Goal: Task Accomplishment & Management: Use online tool/utility

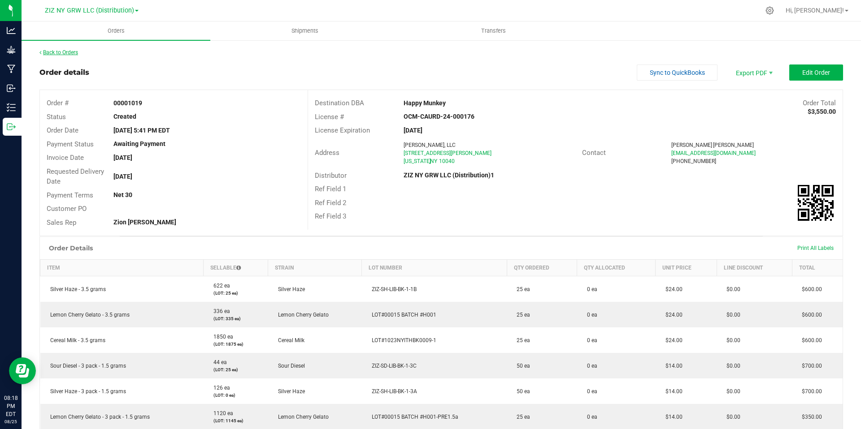
click at [65, 55] on link "Back to Orders" at bounding box center [58, 52] width 39 height 6
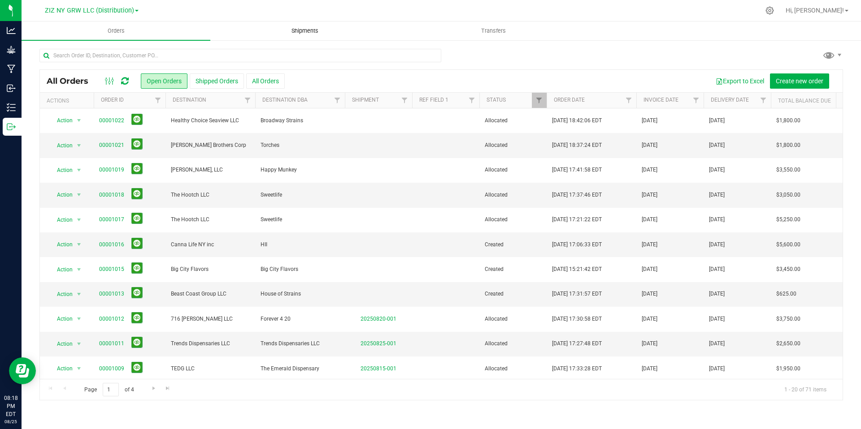
click at [309, 31] on span "Shipments" at bounding box center [304, 31] width 51 height 8
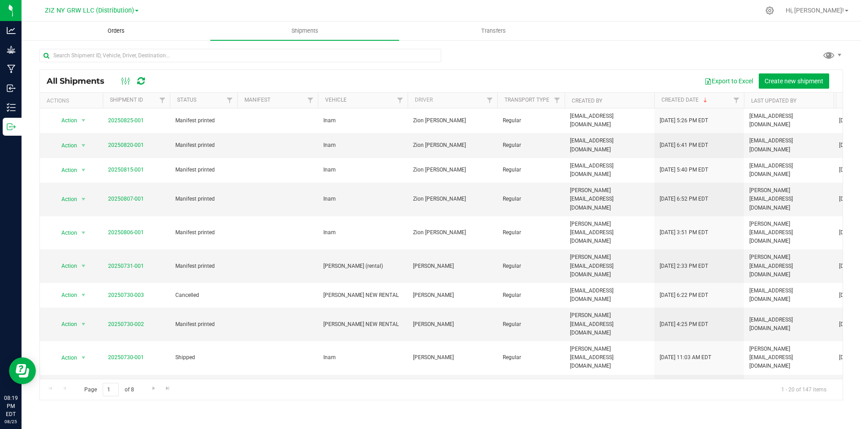
click at [124, 34] on span "Orders" at bounding box center [115, 31] width 41 height 8
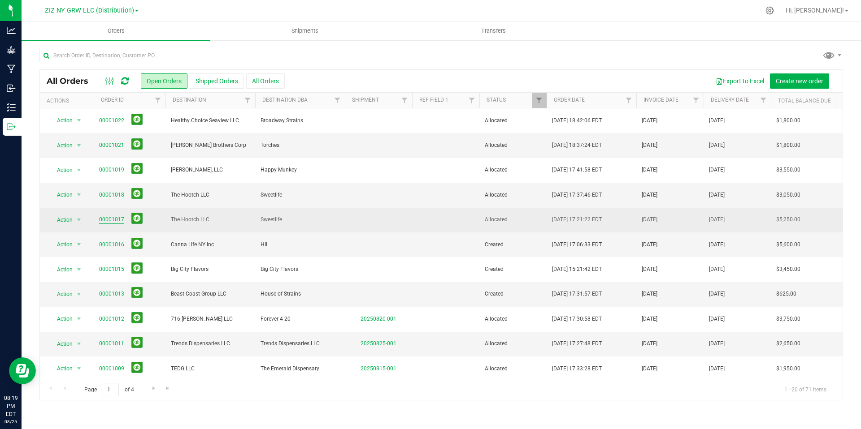
click at [112, 217] on link "00001017" at bounding box center [111, 220] width 25 height 9
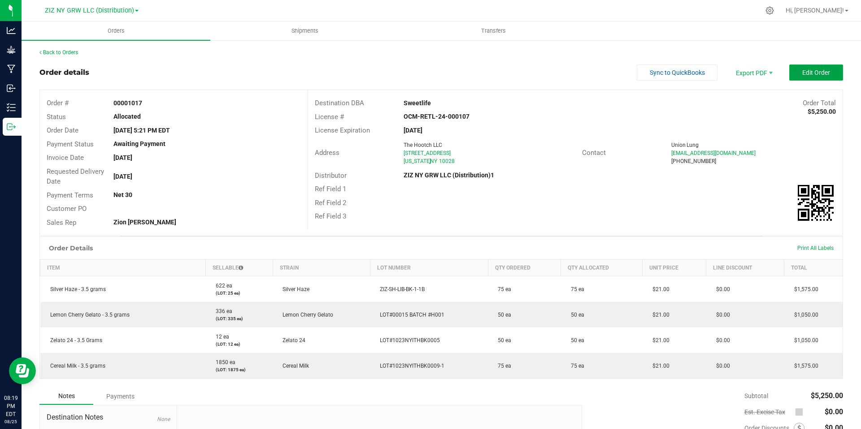
click at [814, 72] on span "Edit Order" at bounding box center [816, 72] width 28 height 7
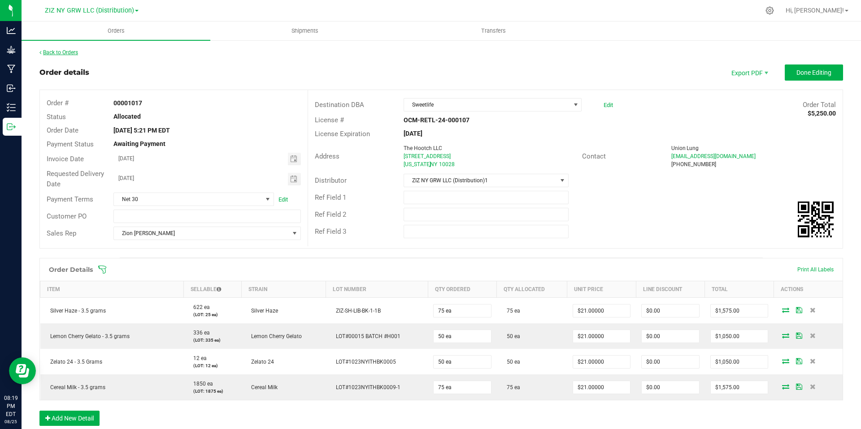
click at [70, 51] on link "Back to Orders" at bounding box center [58, 52] width 39 height 6
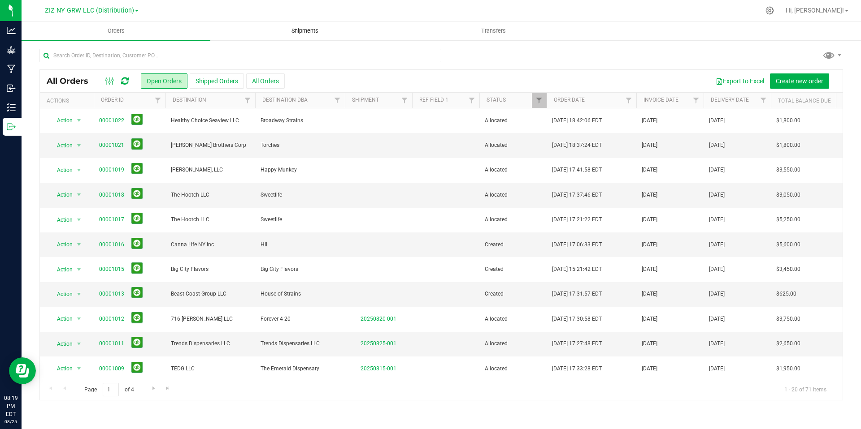
click at [291, 32] on span "Shipments" at bounding box center [304, 31] width 51 height 8
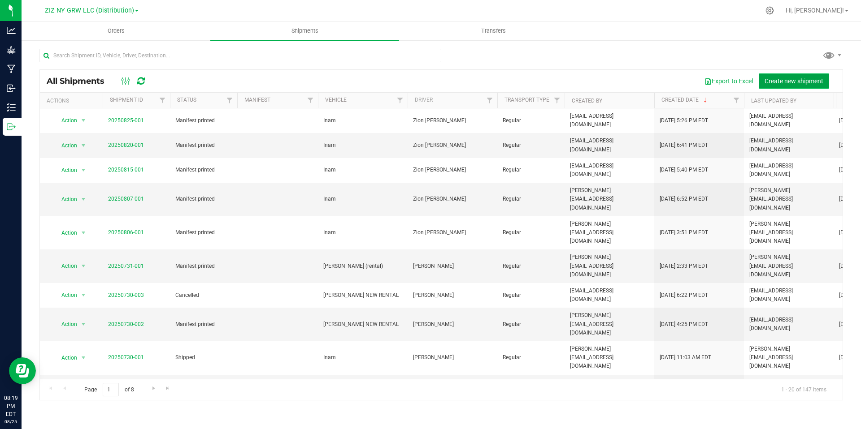
click at [780, 81] on span "Create new shipment" at bounding box center [793, 81] width 59 height 7
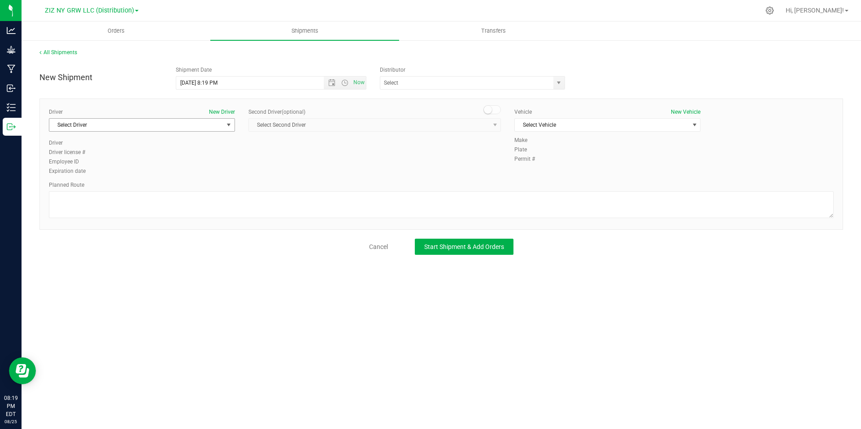
click at [229, 126] on span "select" at bounding box center [228, 124] width 7 height 7
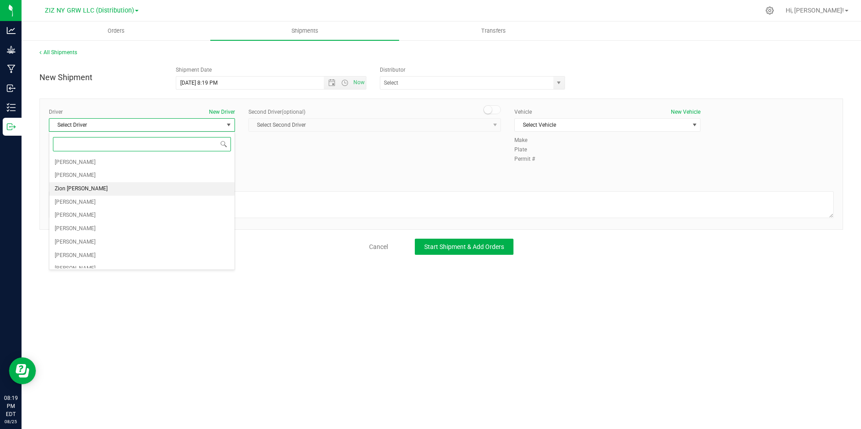
click at [189, 185] on li "Zion [PERSON_NAME]" at bounding box center [141, 188] width 185 height 13
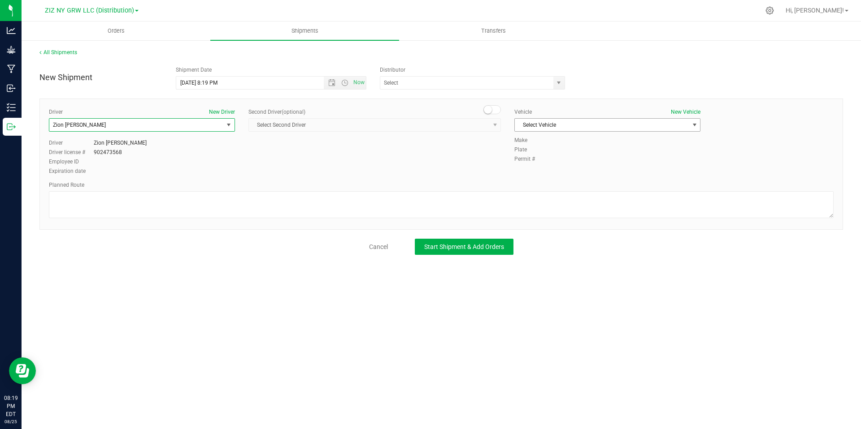
click at [561, 128] on span "Select Vehicle" at bounding box center [602, 125] width 174 height 13
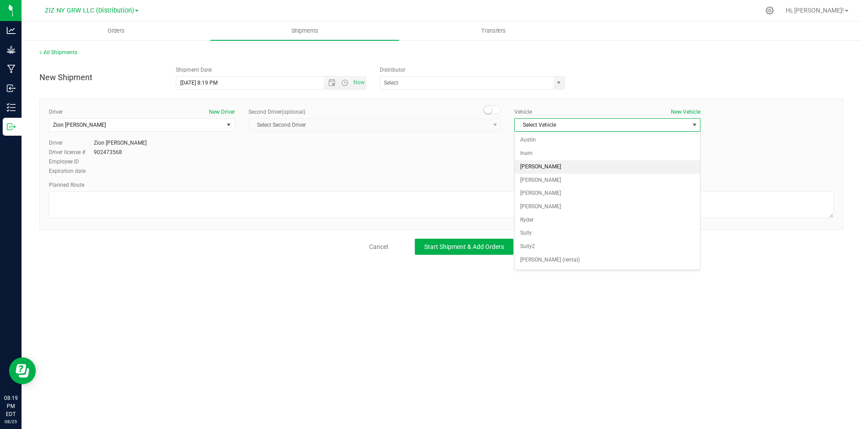
click at [596, 167] on li "[PERSON_NAME]" at bounding box center [607, 166] width 185 height 13
click at [471, 173] on div "Driver New Driver Zion [PERSON_NAME] Select Driver [PERSON_NAME] [PERSON_NAME] …" at bounding box center [441, 142] width 798 height 69
click at [552, 123] on span "[PERSON_NAME]" at bounding box center [602, 125] width 174 height 13
click at [553, 145] on li "Austin" at bounding box center [607, 140] width 185 height 13
click at [552, 126] on span "Austin" at bounding box center [602, 125] width 174 height 13
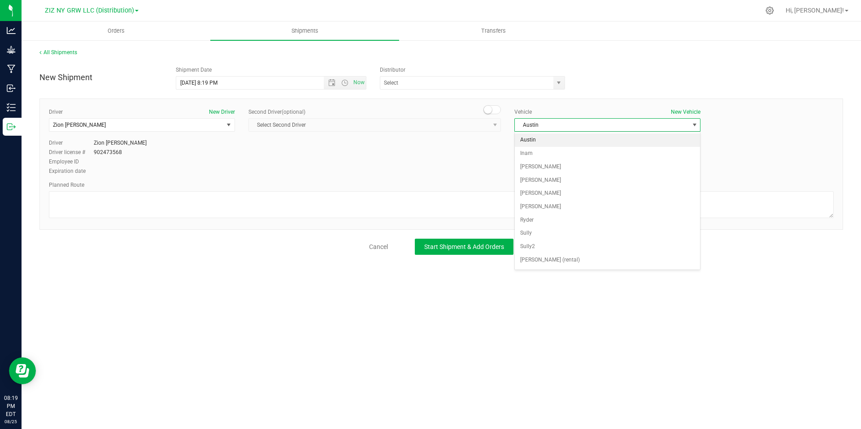
scroll to position [39, 0]
click at [578, 264] on li "Zion" at bounding box center [607, 261] width 185 height 13
click at [697, 123] on span "select" at bounding box center [694, 124] width 7 height 7
click at [583, 154] on li "Inam" at bounding box center [607, 153] width 185 height 13
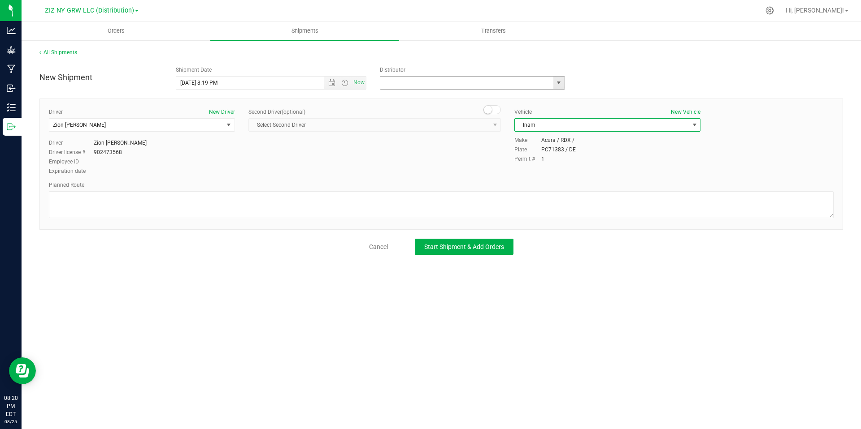
click at [428, 80] on input "text" at bounding box center [464, 83] width 168 height 13
click at [560, 82] on span "select" at bounding box center [558, 82] width 7 height 7
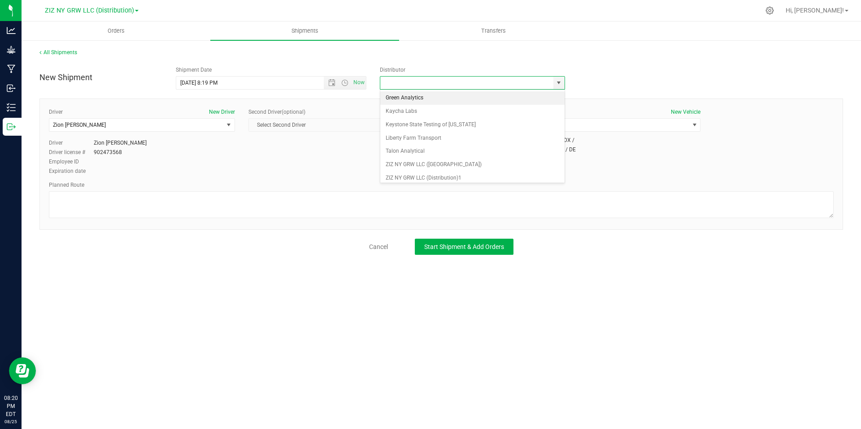
scroll to position [4, 0]
click at [459, 159] on li "ZIZ NY GRW LLC ([GEOGRAPHIC_DATA])" at bounding box center [472, 161] width 184 height 13
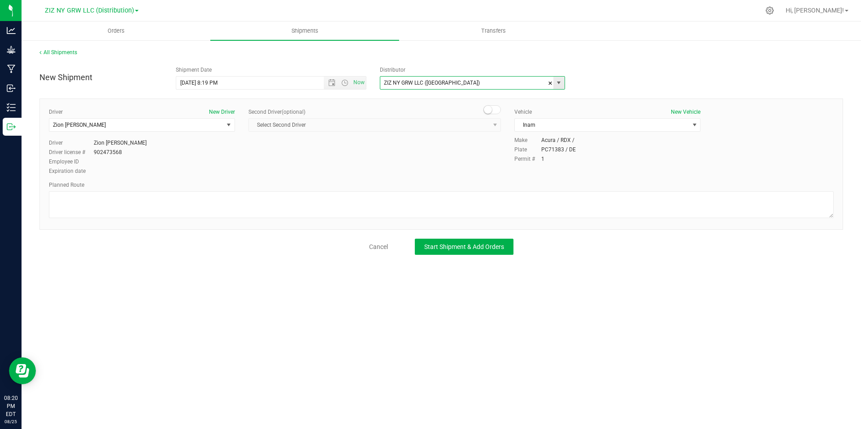
click at [557, 85] on span "select" at bounding box center [558, 82] width 7 height 7
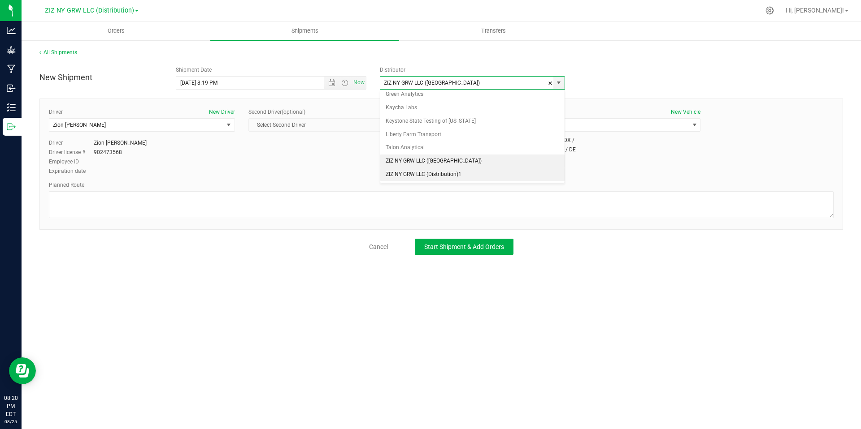
click at [492, 173] on li "ZIZ NY GRW LLC (Distribution)1" at bounding box center [472, 174] width 184 height 13
type input "ZIZ NY GRW LLC (Distribution)1"
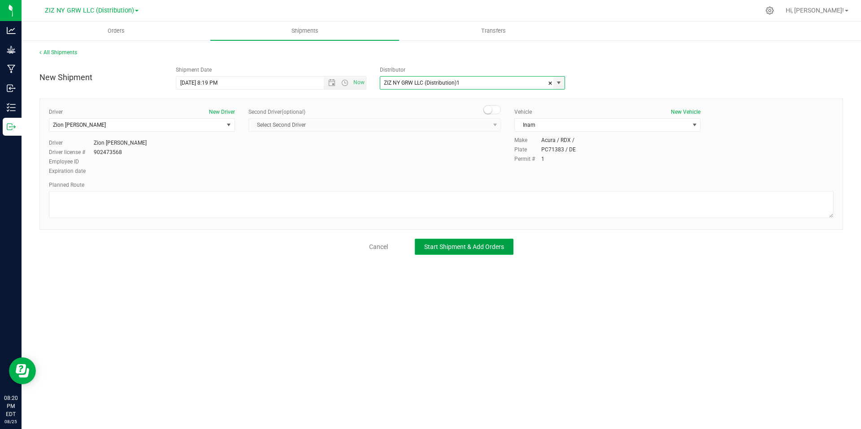
click at [461, 251] on button "Start Shipment & Add Orders" at bounding box center [464, 247] width 99 height 16
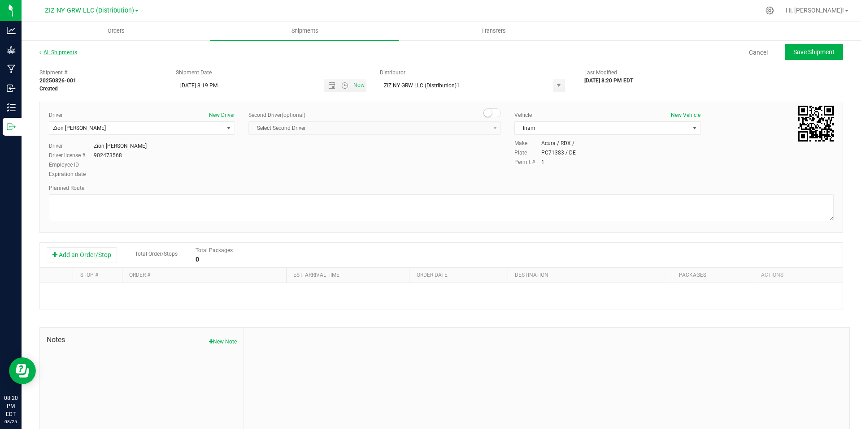
click at [50, 54] on link "All Shipments" at bounding box center [58, 52] width 38 height 6
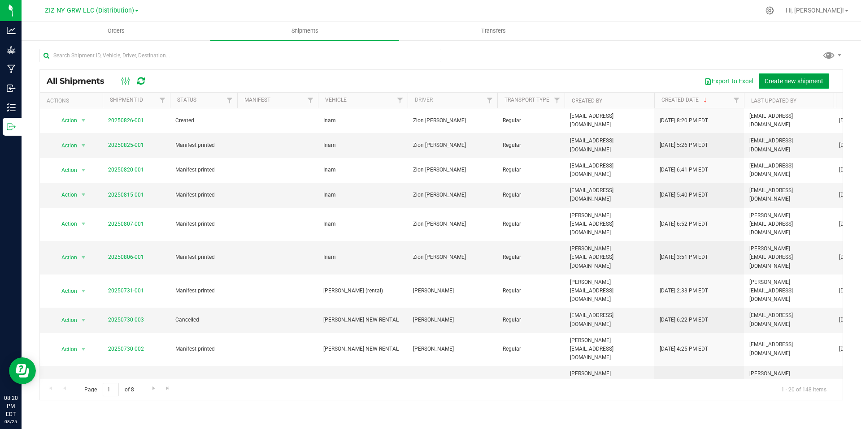
click at [792, 83] on span "Create new shipment" at bounding box center [793, 81] width 59 height 7
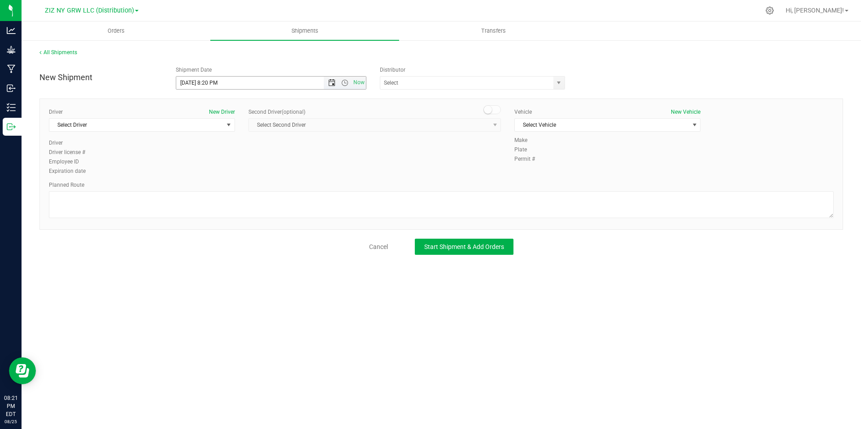
click at [333, 84] on span "Open the date view" at bounding box center [331, 82] width 7 height 7
click at [561, 84] on span "select" at bounding box center [558, 82] width 7 height 7
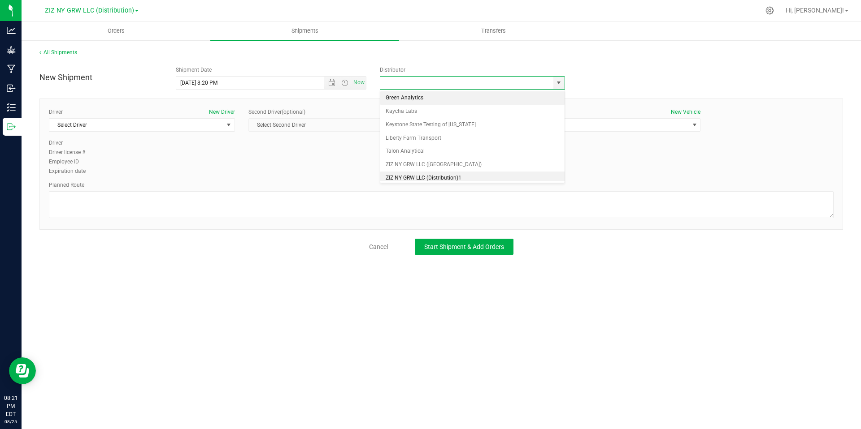
click at [462, 177] on li "ZIZ NY GRW LLC (Distribution)1" at bounding box center [472, 178] width 184 height 13
type input "ZIZ NY GRW LLC (Distribution)1"
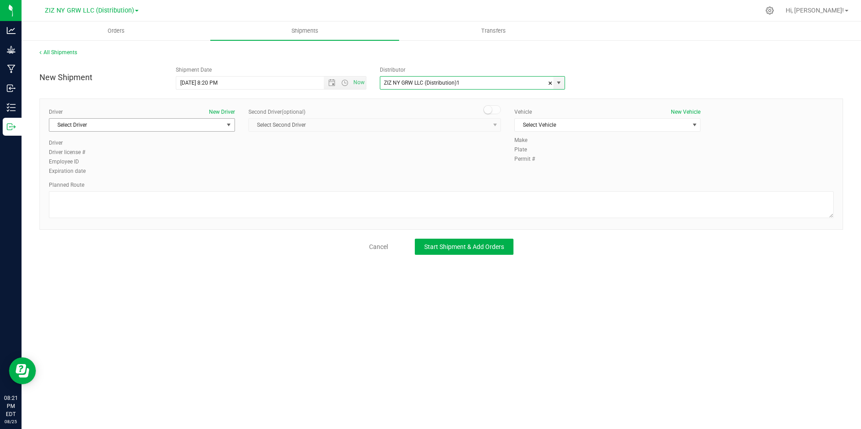
click at [230, 125] on span "select" at bounding box center [228, 124] width 7 height 7
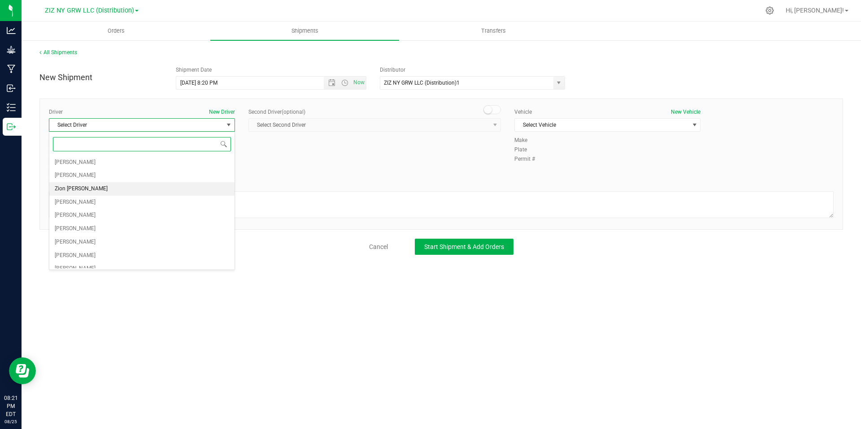
click at [189, 183] on li "Zion [PERSON_NAME]" at bounding box center [141, 188] width 185 height 13
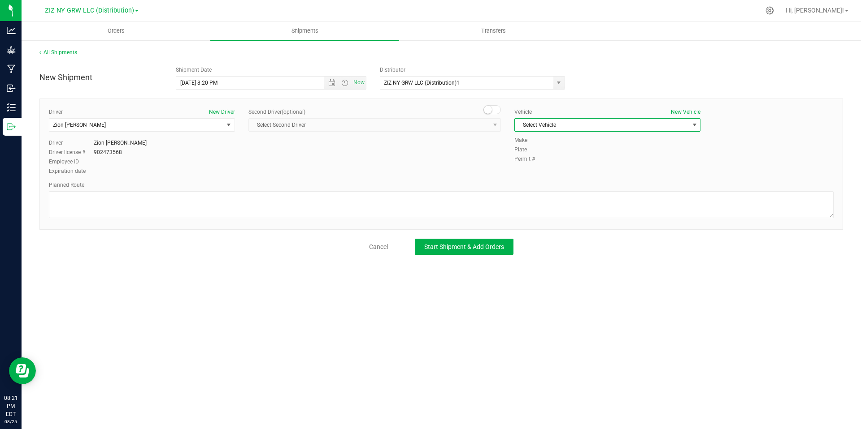
click at [559, 122] on span "Select Vehicle" at bounding box center [602, 125] width 174 height 13
click at [548, 155] on li "Inam" at bounding box center [607, 153] width 185 height 13
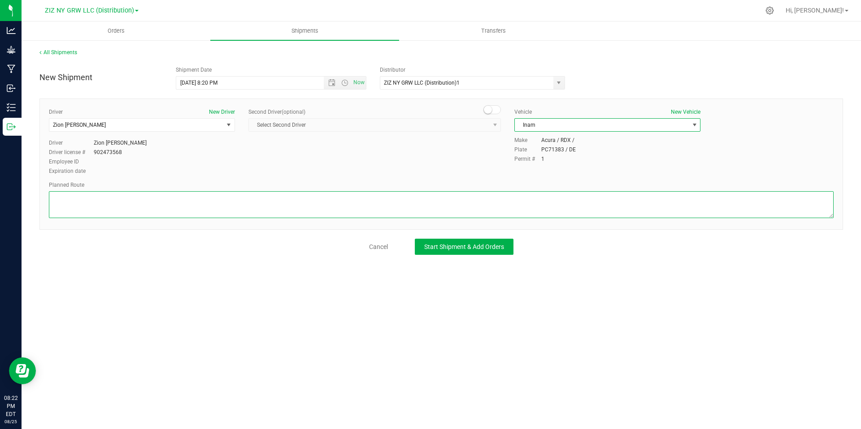
click at [336, 207] on textarea at bounding box center [441, 204] width 784 height 27
paste textarea "?"
type textarea "?"
drag, startPoint x: 165, startPoint y: 200, endPoint x: 35, endPoint y: 202, distance: 129.6
click at [35, 202] on div "All Shipments New Shipment Shipment Date [DATE] 8:20 PM Now Distributor ZIZ NY …" at bounding box center [441, 151] width 839 height 225
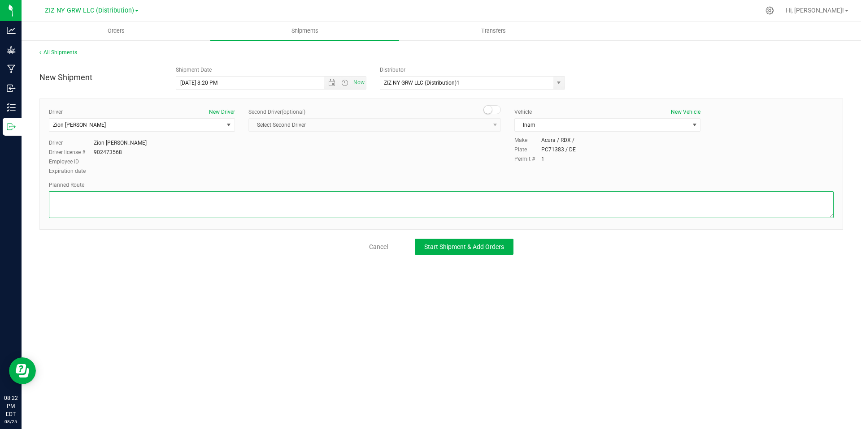
click at [158, 199] on textarea at bounding box center [441, 204] width 784 height 27
paste textarea "Head northeast on [PERSON_NAME] St toward [GEOGRAPHIC_DATA]  2 min (0.4 mi)  …"
type textarea "Head northeast on [PERSON_NAME] St toward [GEOGRAPHIC_DATA]  2 min (0.4 mi)  …"
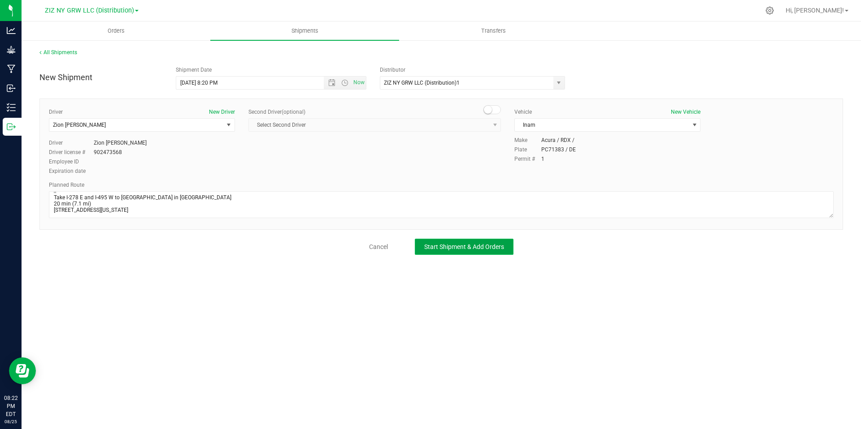
click at [454, 252] on button "Start Shipment & Add Orders" at bounding box center [464, 247] width 99 height 16
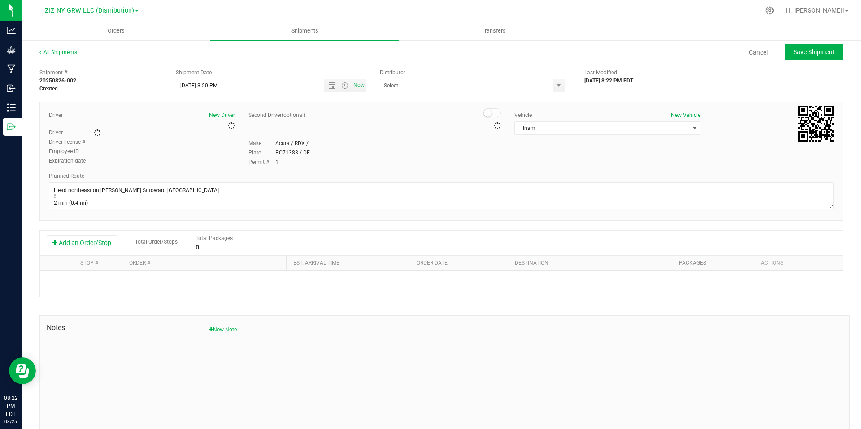
type input "ZIZ NY GRW LLC (Distribution)1"
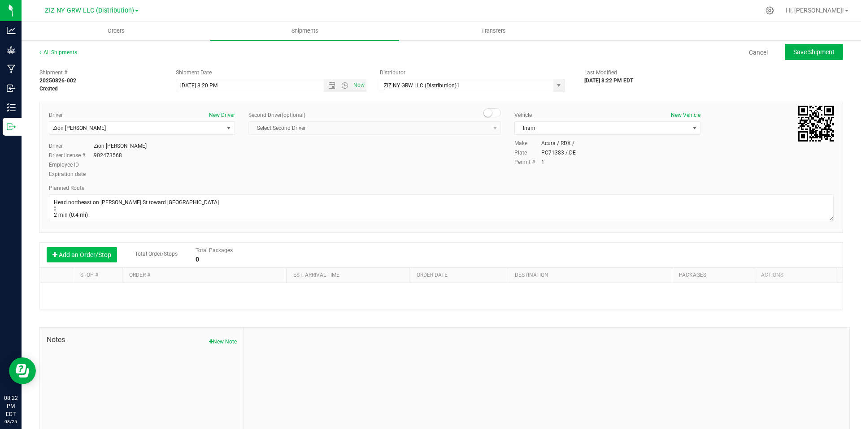
click at [97, 257] on button "Add an Order/Stop" at bounding box center [82, 254] width 70 height 15
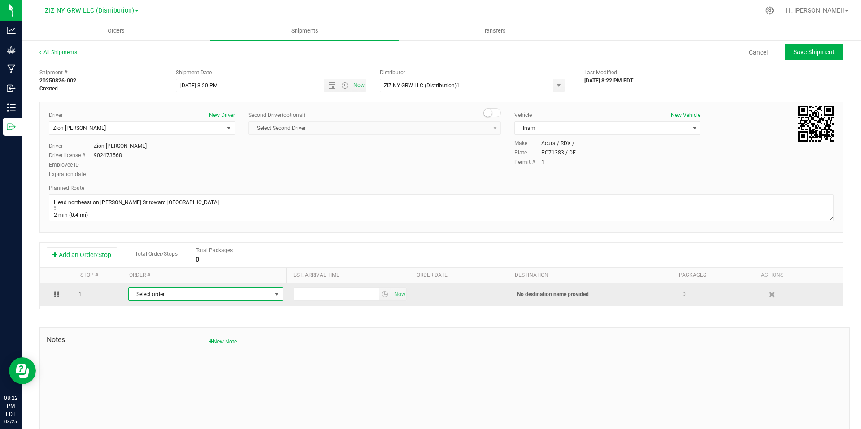
click at [188, 295] on span "Select order" at bounding box center [200, 294] width 143 height 13
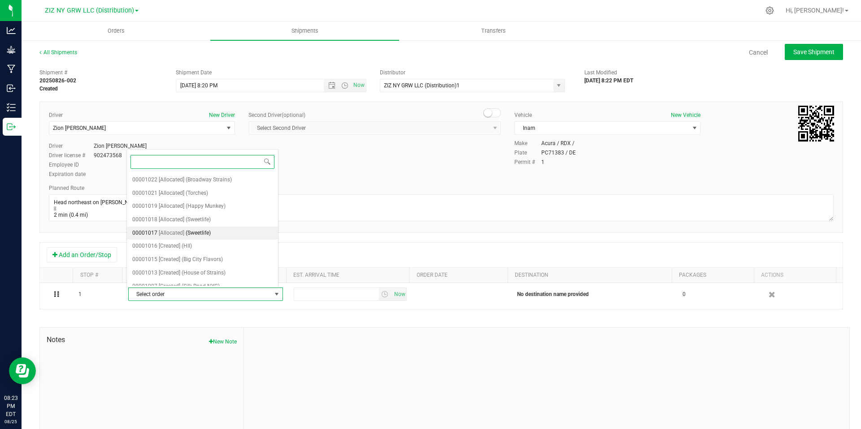
click at [221, 233] on li "00001017 [Allocated] (Sweetlife)" at bounding box center [202, 233] width 151 height 13
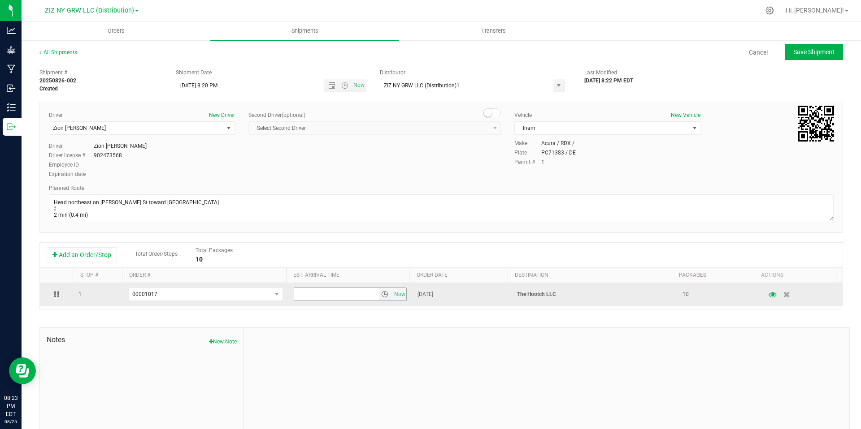
click at [381, 295] on span "select" at bounding box center [384, 294] width 7 height 7
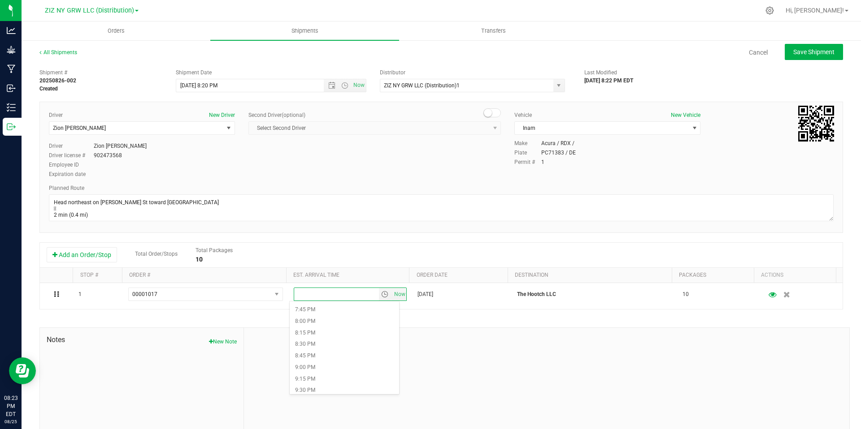
scroll to position [926, 0]
click at [328, 351] on li "9:00 PM" at bounding box center [344, 351] width 109 height 12
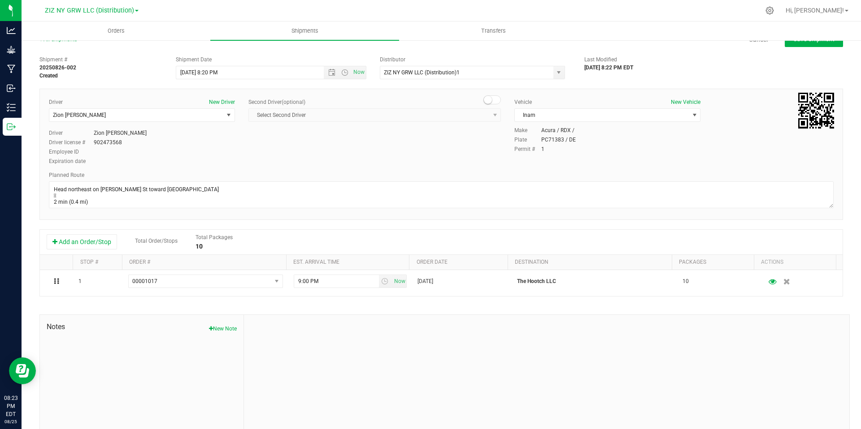
scroll to position [28, 0]
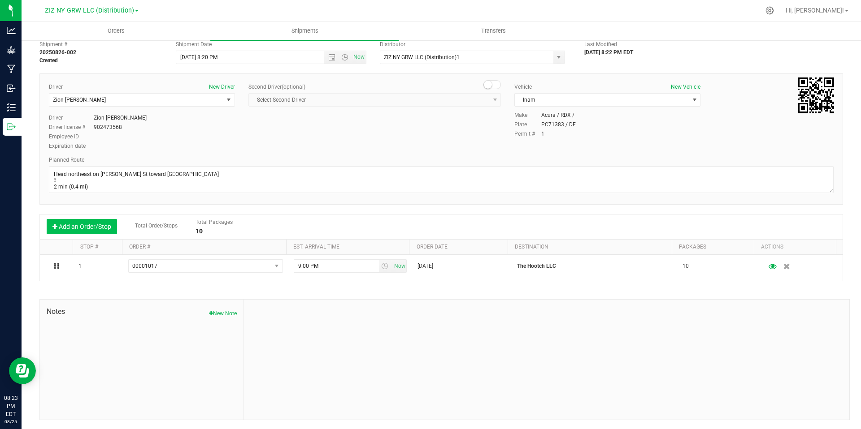
click at [90, 227] on button "Add an Order/Stop" at bounding box center [82, 226] width 70 height 15
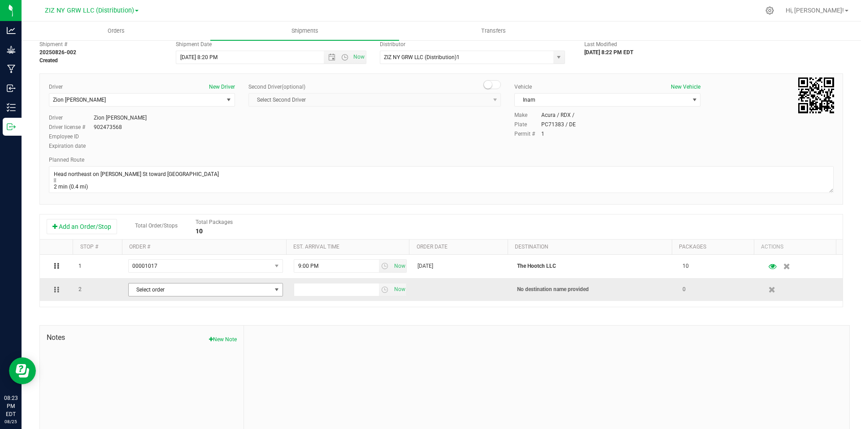
click at [273, 290] on span "select" at bounding box center [276, 289] width 7 height 7
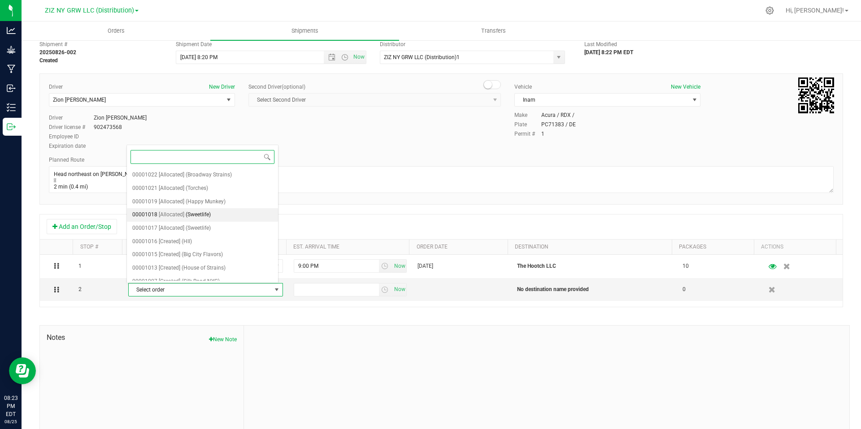
click at [192, 217] on span "(Sweetlife)" at bounding box center [198, 215] width 25 height 12
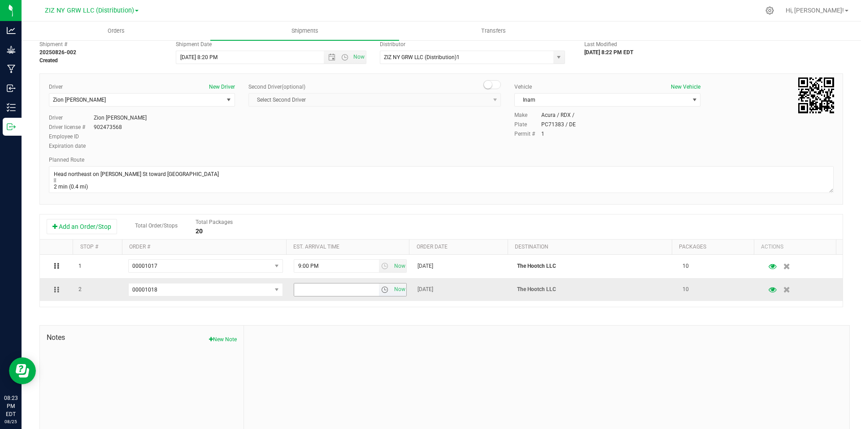
click at [381, 291] on span "select" at bounding box center [384, 289] width 7 height 7
type input "9"
click at [329, 329] on li "9:00 PM" at bounding box center [344, 329] width 109 height 12
click at [476, 360] on div at bounding box center [546, 386] width 605 height 120
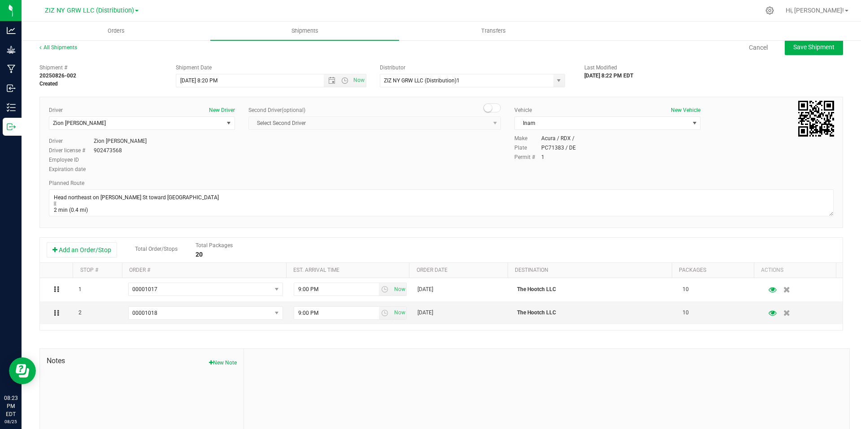
scroll to position [0, 0]
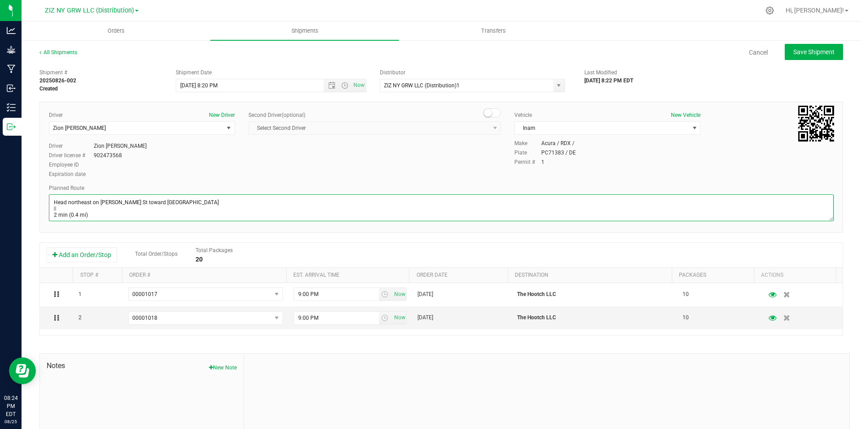
click at [348, 200] on textarea at bounding box center [441, 208] width 784 height 27
click at [348, 204] on textarea at bounding box center [441, 208] width 784 height 27
click at [351, 217] on textarea at bounding box center [441, 208] width 784 height 27
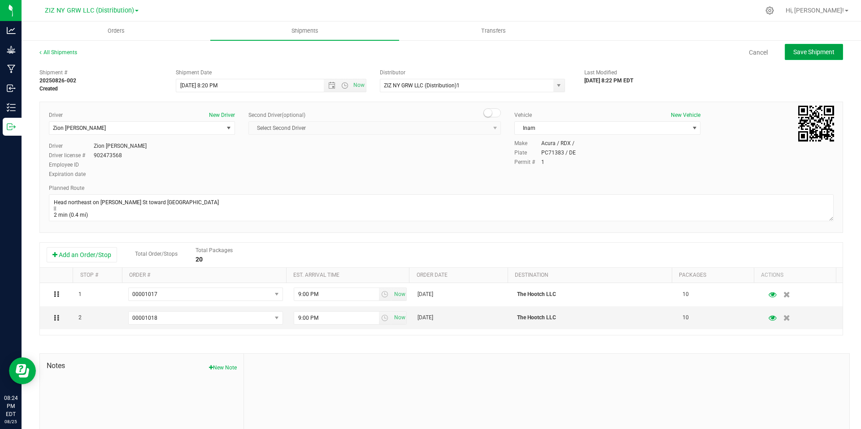
click at [798, 49] on span "Save Shipment" at bounding box center [813, 51] width 41 height 7
type input "[DATE] 12:20 AM"
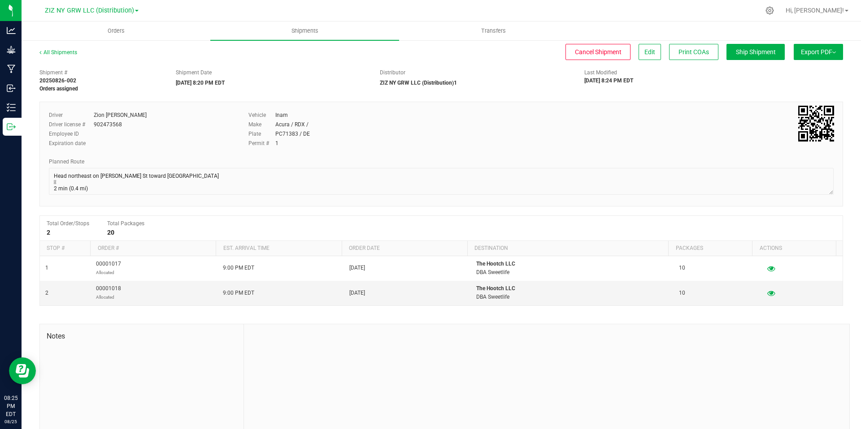
click at [822, 52] on button "Export PDF" at bounding box center [817, 52] width 49 height 16
click at [791, 100] on span "NY Manifest" at bounding box center [791, 98] width 30 height 6
click at [66, 52] on link "All Shipments" at bounding box center [58, 52] width 38 height 6
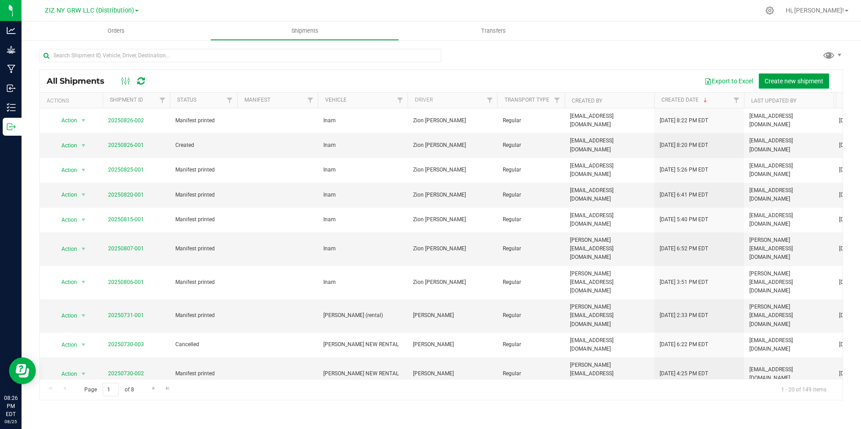
click at [794, 85] on button "Create new shipment" at bounding box center [793, 81] width 70 height 15
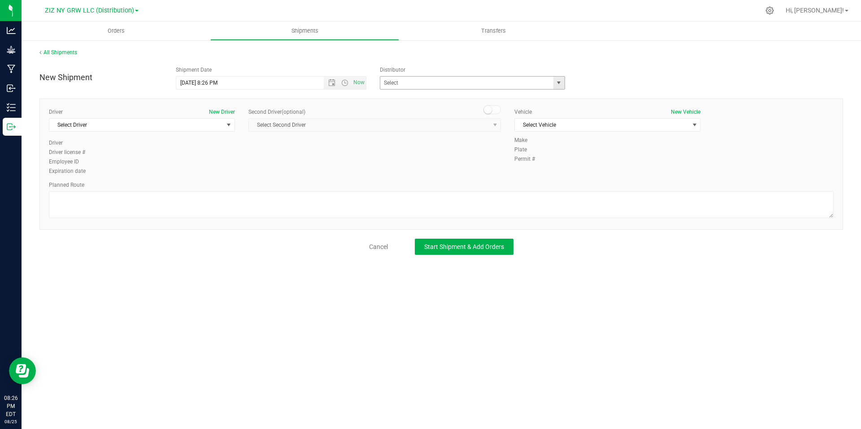
click at [558, 82] on span "select" at bounding box center [558, 82] width 7 height 7
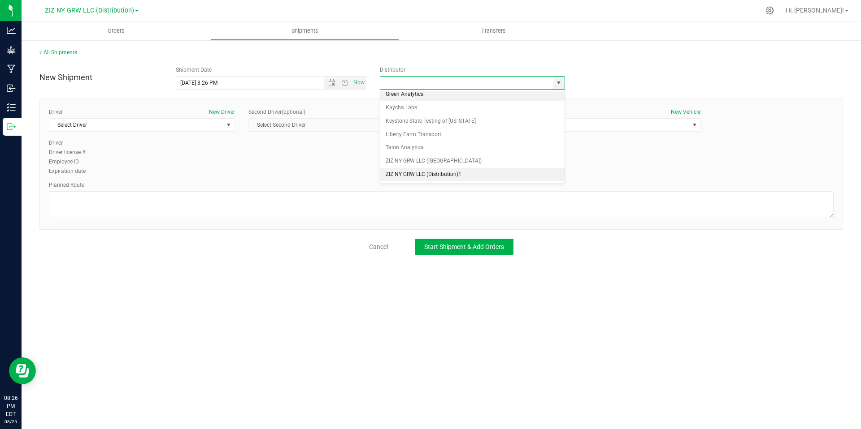
click at [479, 175] on li "ZIZ NY GRW LLC (Distribution)1" at bounding box center [472, 174] width 184 height 13
type input "ZIZ NY GRW LLC (Distribution)1"
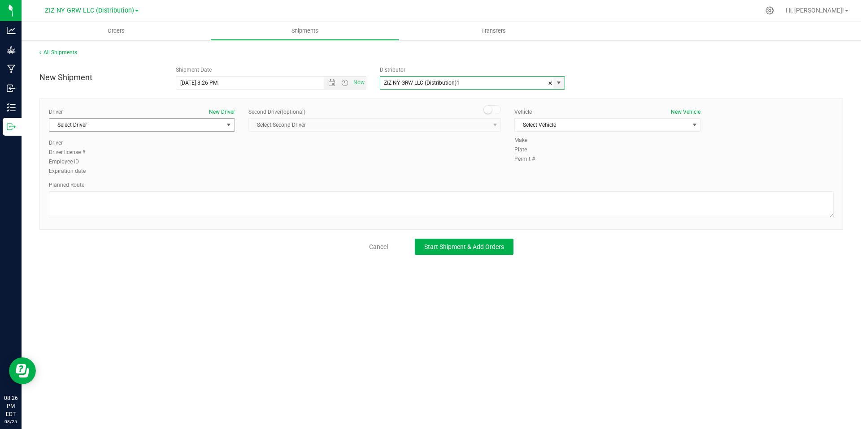
click at [227, 124] on span "select" at bounding box center [228, 124] width 7 height 7
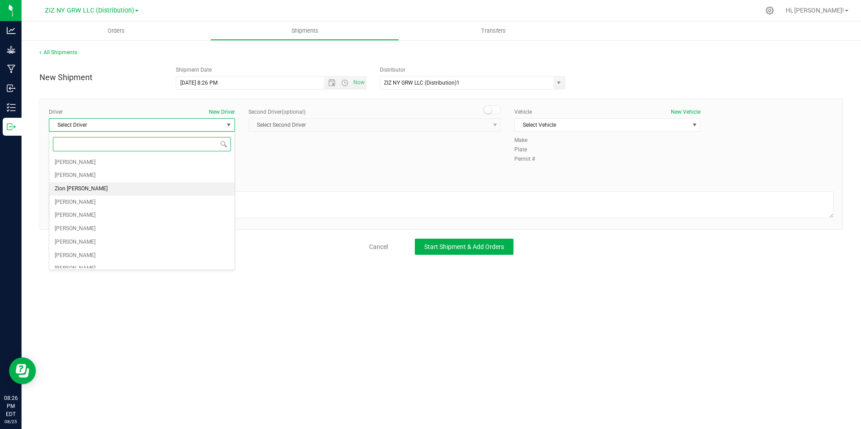
click at [167, 185] on li "Zion [PERSON_NAME]" at bounding box center [141, 188] width 185 height 13
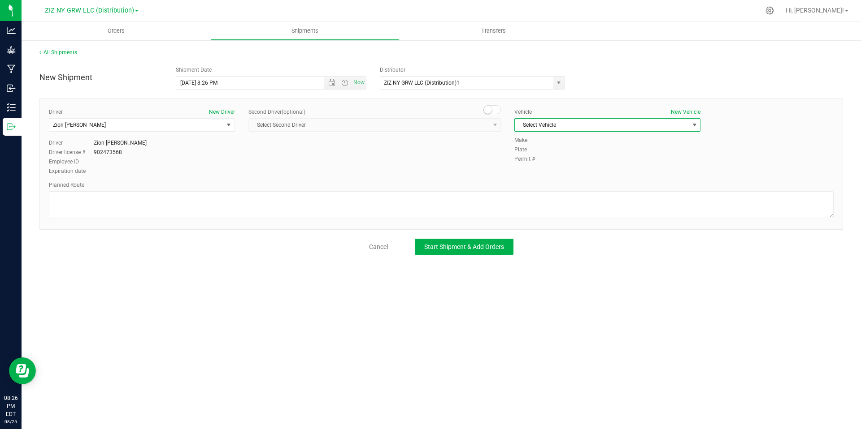
click at [602, 126] on span "Select Vehicle" at bounding box center [602, 125] width 174 height 13
click at [580, 149] on li "Inam" at bounding box center [607, 153] width 185 height 13
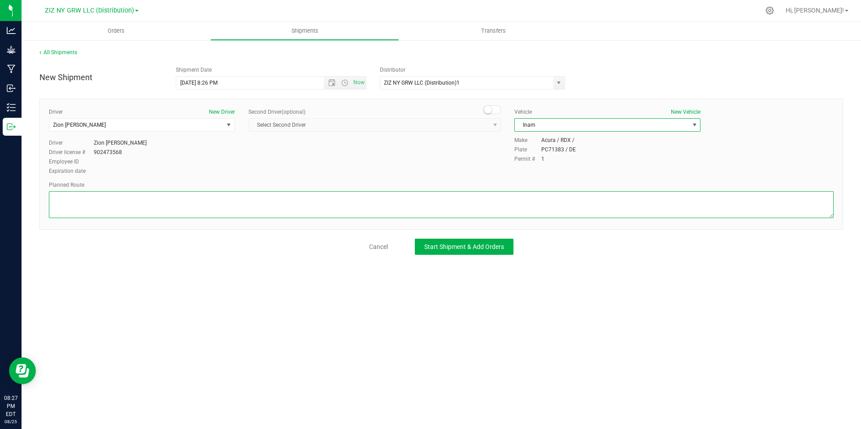
click at [128, 210] on textarea at bounding box center [441, 204] width 784 height 27
paste textarea "Get on I-278 E from [PERSON_NAME][GEOGRAPHIC_DATA][PERSON_NAME][PERSON_NAME] 12…"
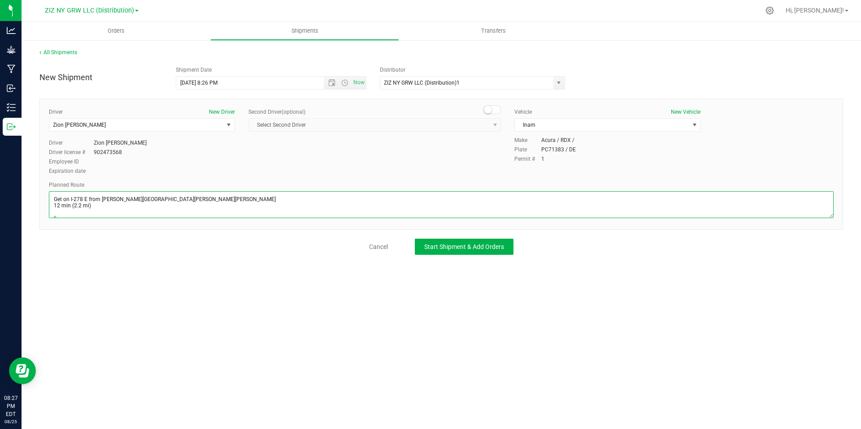
scroll to position [54, 0]
type textarea "Get on I-278 E from [PERSON_NAME][GEOGRAPHIC_DATA][PERSON_NAME][PERSON_NAME] 12…"
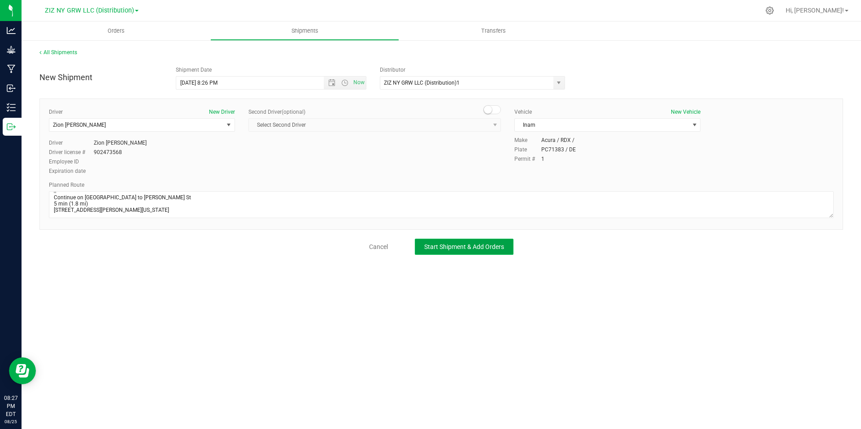
click at [448, 246] on span "Start Shipment & Add Orders" at bounding box center [464, 246] width 80 height 7
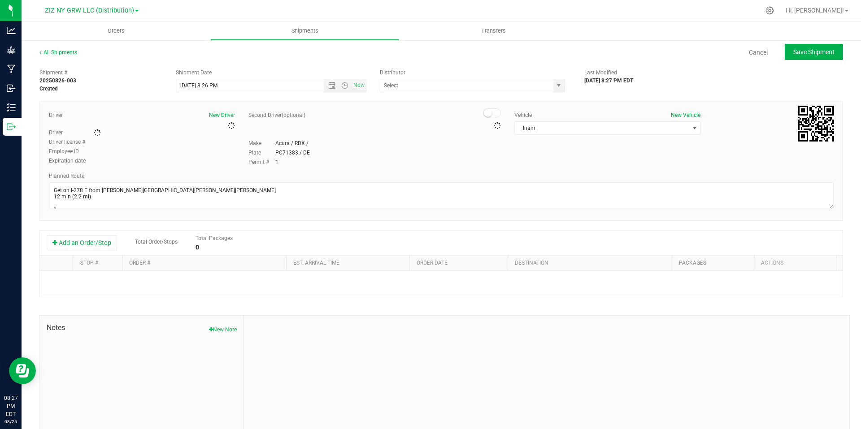
type input "ZIZ NY GRW LLC (Distribution)1"
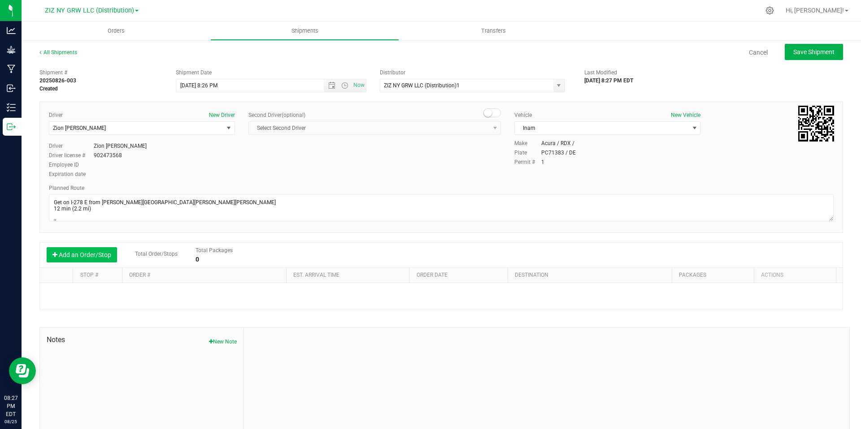
click at [85, 255] on button "Add an Order/Stop" at bounding box center [82, 254] width 70 height 15
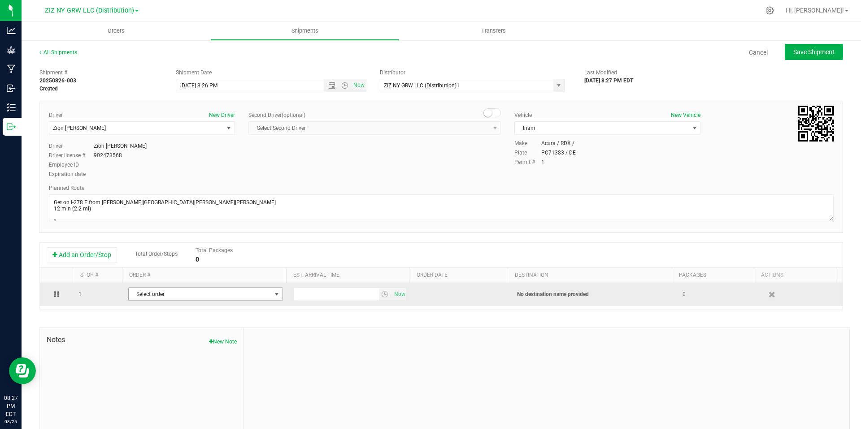
click at [162, 295] on span "Select order" at bounding box center [200, 294] width 143 height 13
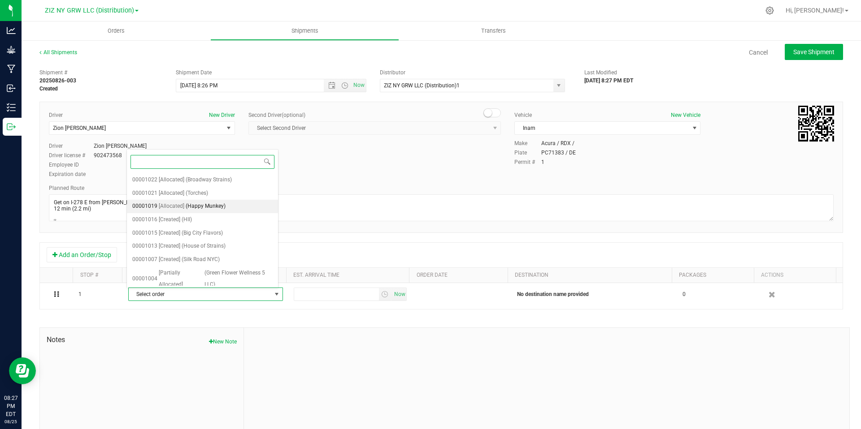
click at [219, 201] on span "(Happy Munkey)" at bounding box center [206, 207] width 40 height 12
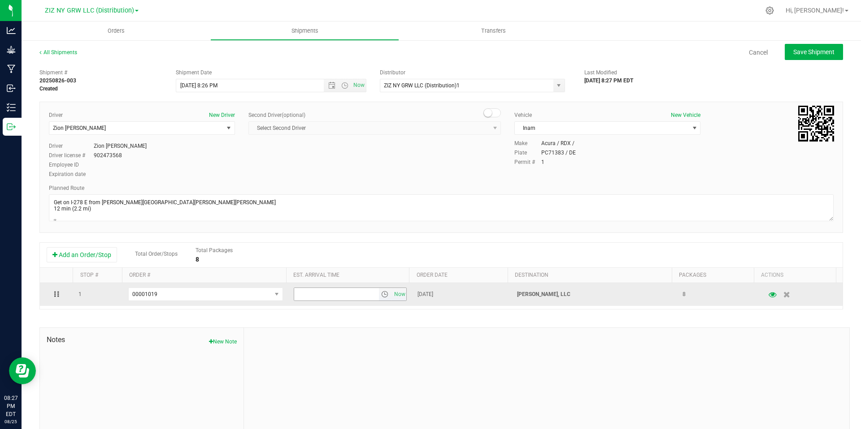
click at [381, 293] on span "select" at bounding box center [384, 294] width 7 height 7
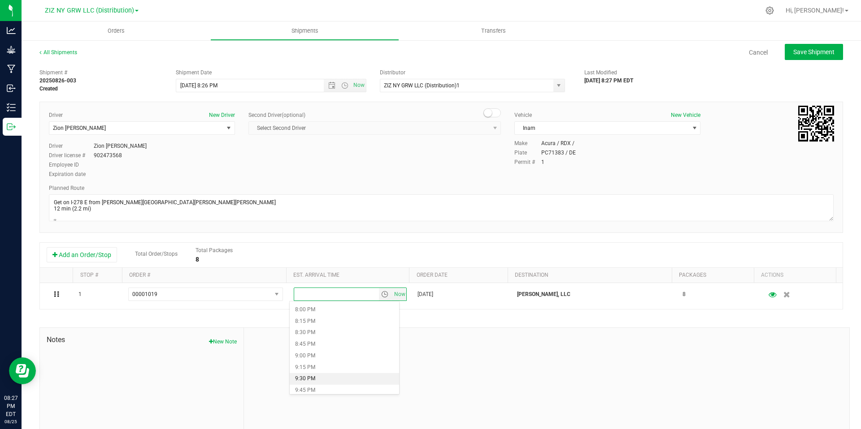
scroll to position [926, 0]
click at [310, 350] on li "9:00 PM" at bounding box center [344, 351] width 109 height 12
click at [481, 340] on div at bounding box center [546, 388] width 605 height 120
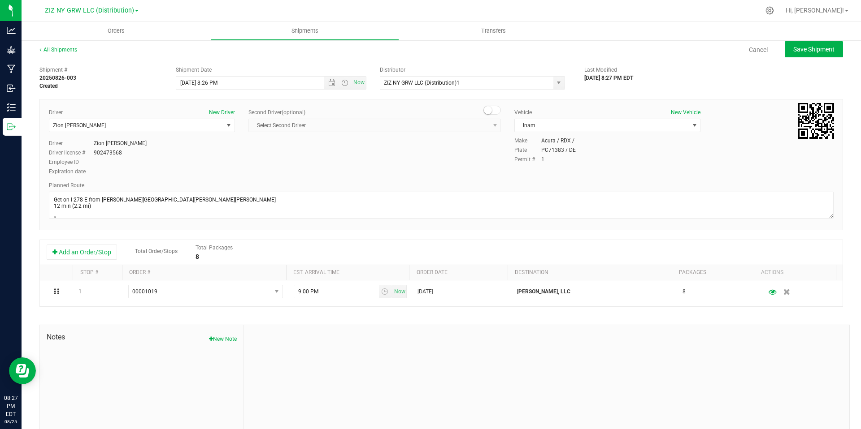
scroll to position [0, 0]
click at [820, 57] on button "Save Shipment" at bounding box center [813, 52] width 58 height 16
type input "[DATE] 12:26 AM"
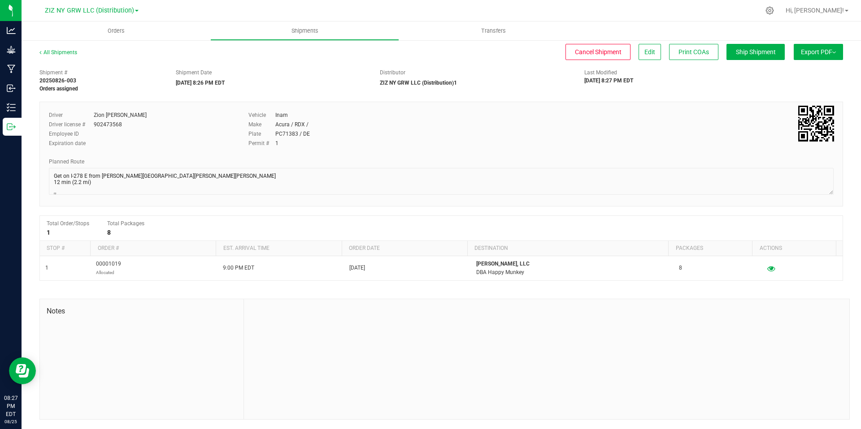
click at [825, 51] on button "Export PDF" at bounding box center [817, 52] width 49 height 16
click at [793, 100] on span "NY Manifest" at bounding box center [791, 98] width 30 height 6
click at [65, 52] on link "All Shipments" at bounding box center [58, 52] width 38 height 6
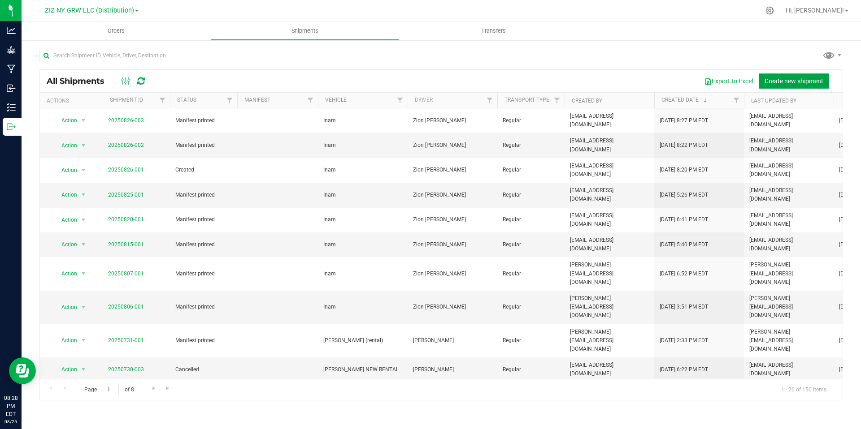
click at [776, 81] on span "Create new shipment" at bounding box center [793, 81] width 59 height 7
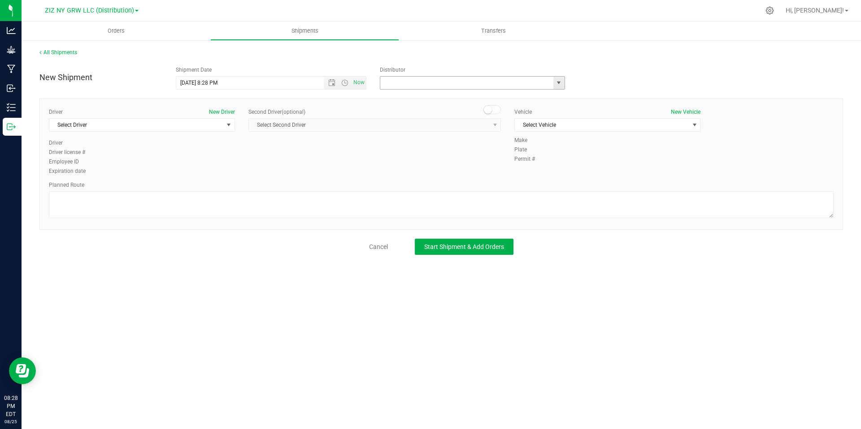
click at [510, 84] on input "text" at bounding box center [464, 83] width 168 height 13
click at [555, 80] on span "select" at bounding box center [558, 82] width 7 height 7
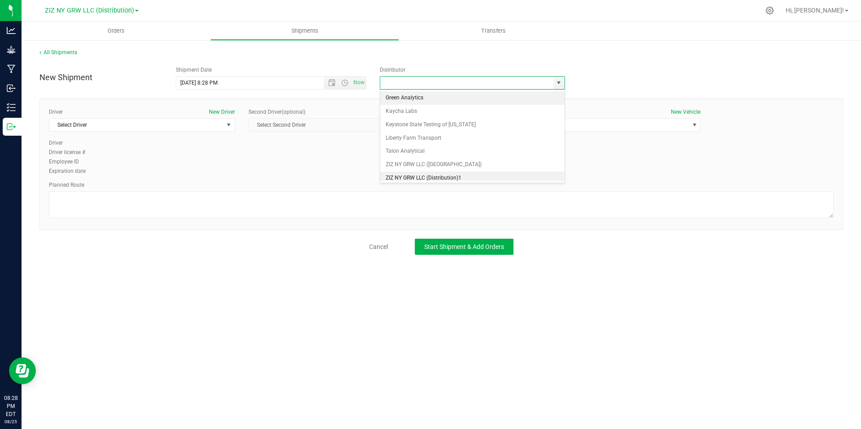
click at [451, 173] on li "ZIZ NY GRW LLC (Distribution)1" at bounding box center [472, 178] width 184 height 13
type input "ZIZ NY GRW LLC (Distribution)1"
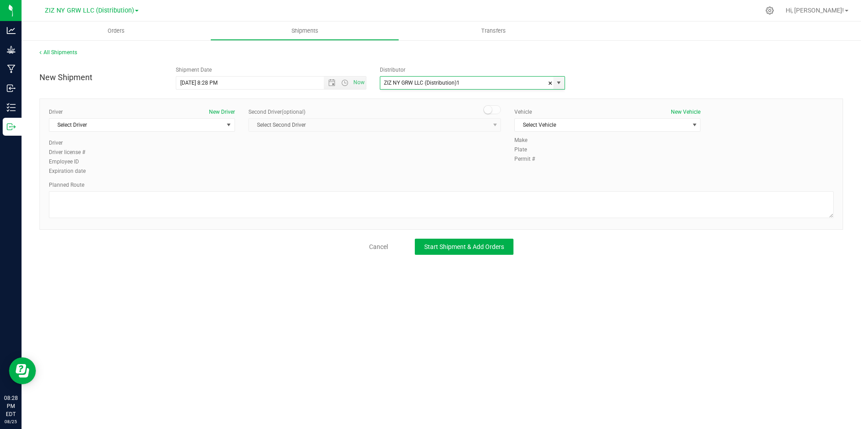
scroll to position [4, 0]
click at [230, 124] on span "select" at bounding box center [228, 124] width 7 height 7
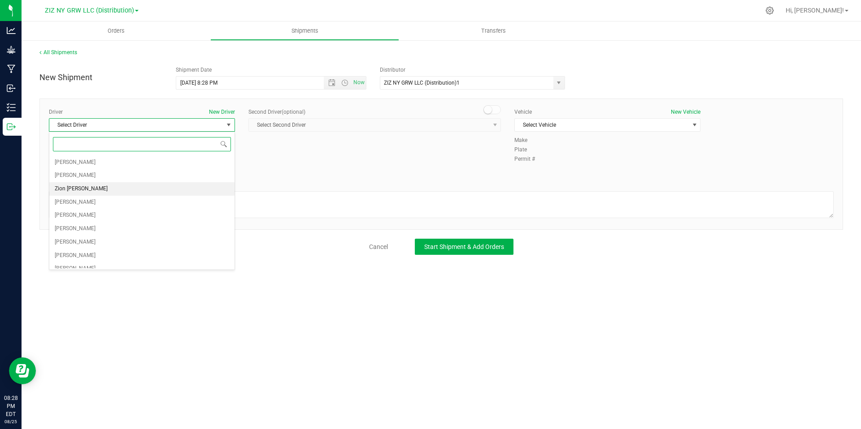
click at [142, 189] on li "Zion [PERSON_NAME]" at bounding box center [141, 188] width 185 height 13
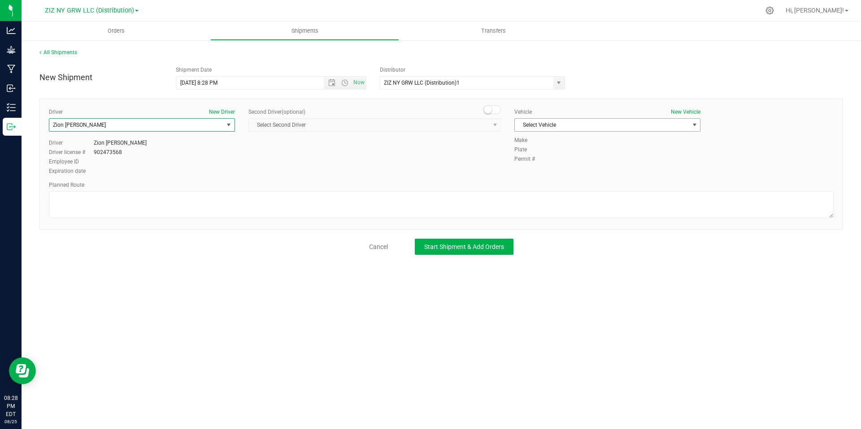
click at [695, 125] on span "select" at bounding box center [694, 124] width 7 height 7
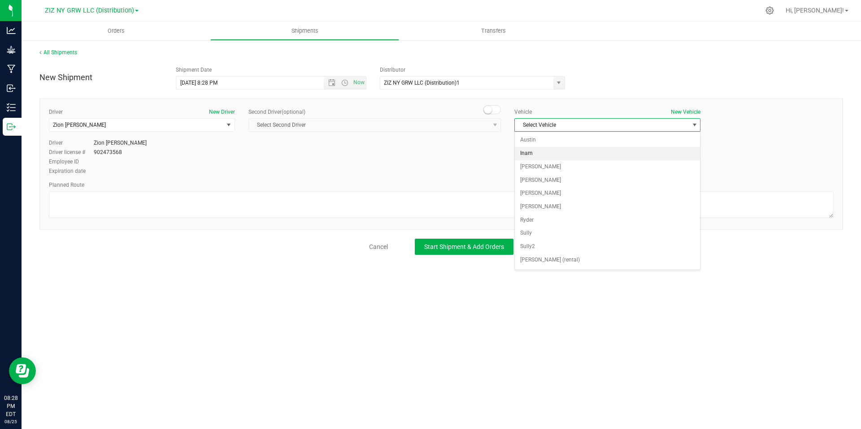
click at [620, 156] on li "Inam" at bounding box center [607, 153] width 185 height 13
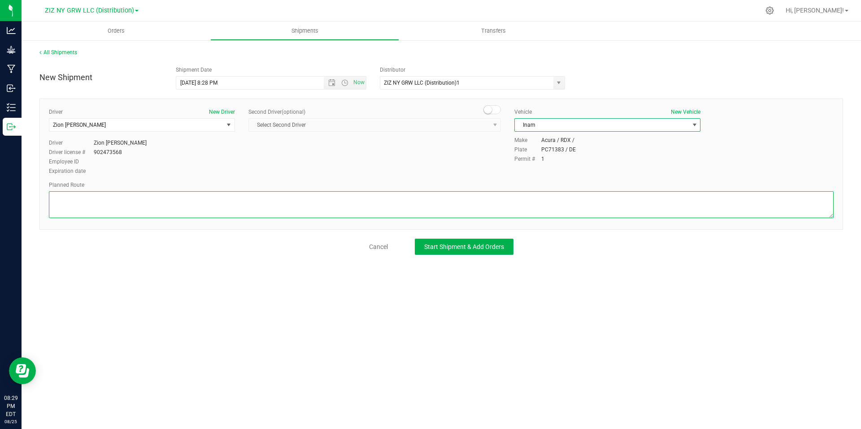
click at [112, 206] on textarea at bounding box center [441, 204] width 784 height 27
paste textarea "Get on I-278 E from [PERSON_NAME][GEOGRAPHIC_DATA][PERSON_NAME][PERSON_NAME] 12…"
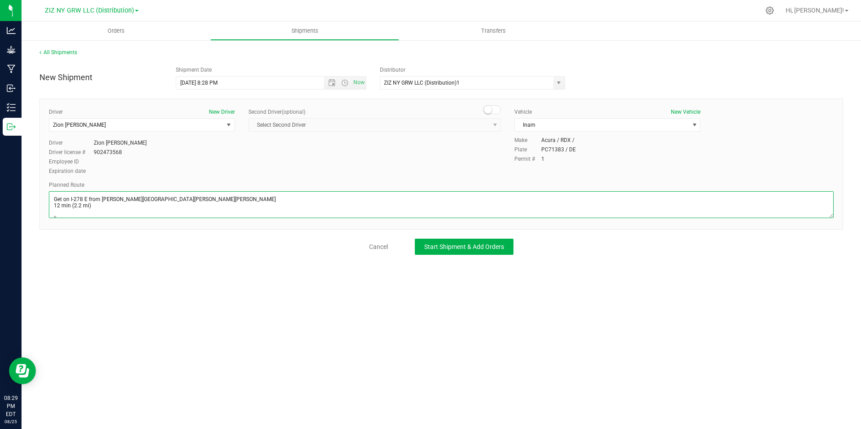
scroll to position [54, 0]
type textarea "Get on I-278 E from [PERSON_NAME][GEOGRAPHIC_DATA][PERSON_NAME][PERSON_NAME] 12…"
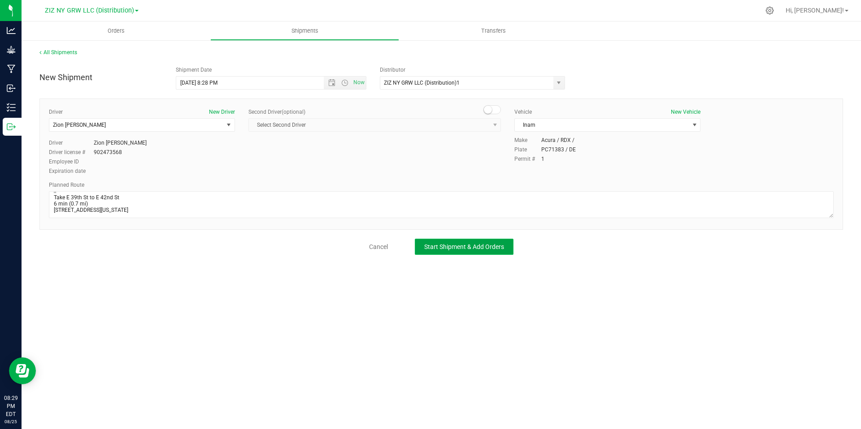
click at [453, 251] on button "Start Shipment & Add Orders" at bounding box center [464, 247] width 99 height 16
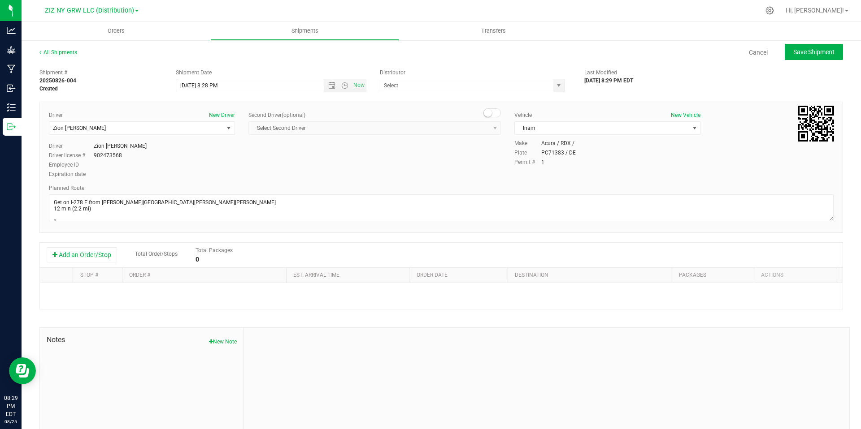
type input "ZIZ NY GRW LLC (Distribution)1"
click at [99, 256] on button "Add an Order/Stop" at bounding box center [82, 254] width 70 height 15
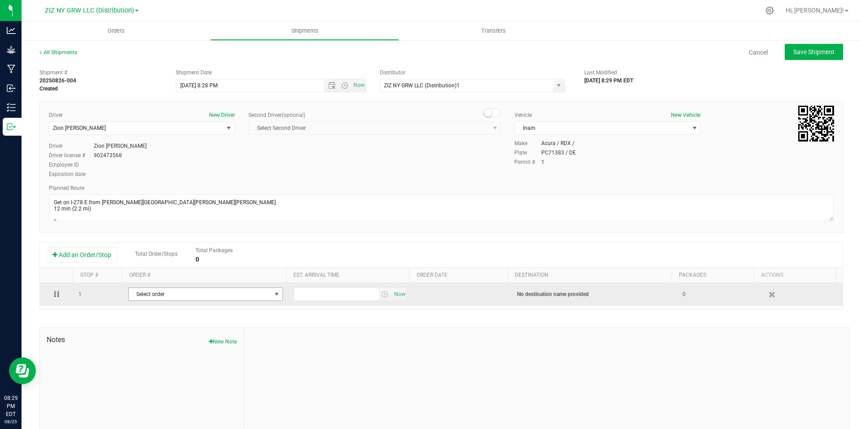
click at [180, 292] on span "Select order" at bounding box center [200, 294] width 143 height 13
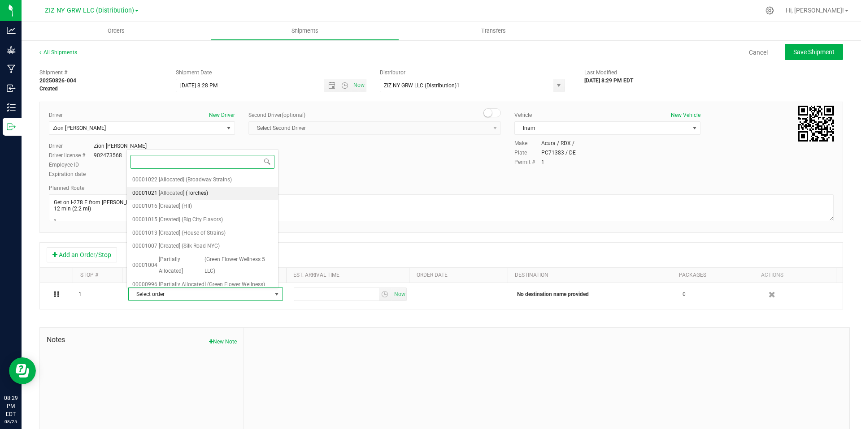
click at [222, 193] on li "00001021 [Allocated] (Torches)" at bounding box center [202, 193] width 151 height 13
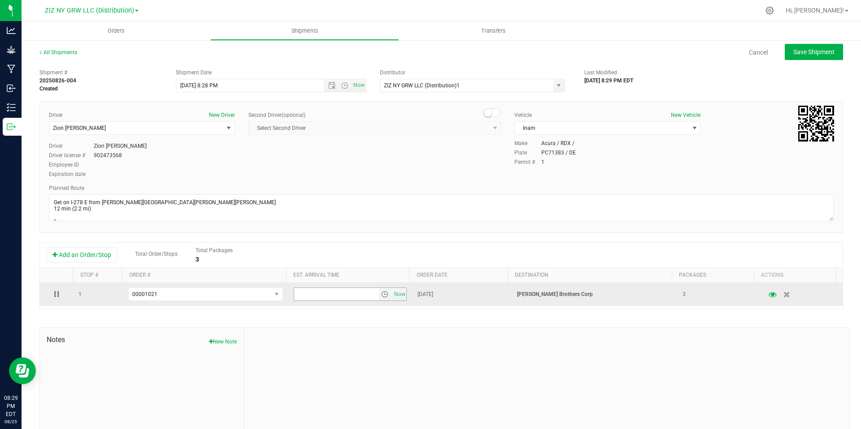
click at [381, 294] on span "select" at bounding box center [384, 294] width 7 height 7
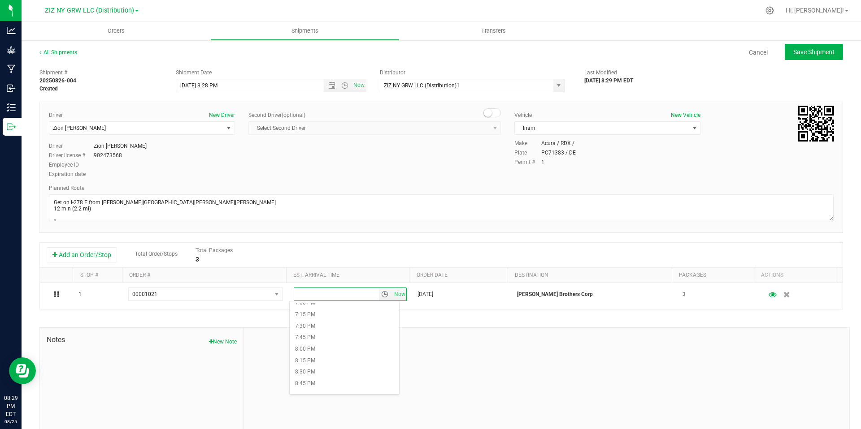
scroll to position [898, 0]
click at [341, 380] on li "9:00 PM" at bounding box center [344, 379] width 109 height 12
click at [445, 353] on div at bounding box center [546, 388] width 605 height 120
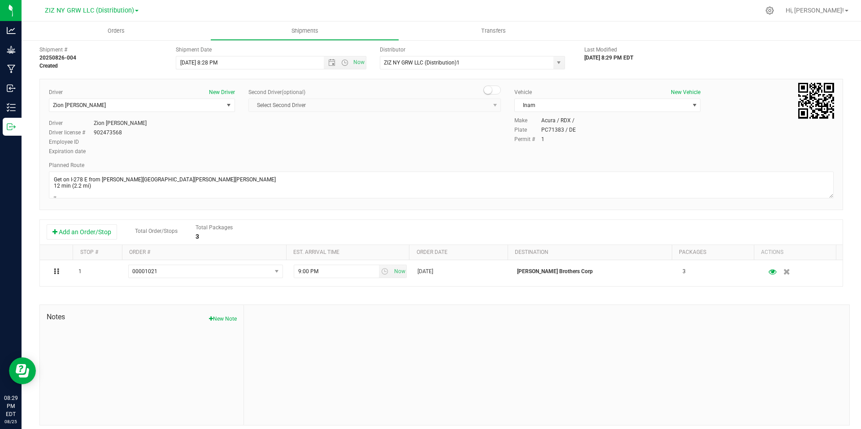
scroll to position [0, 0]
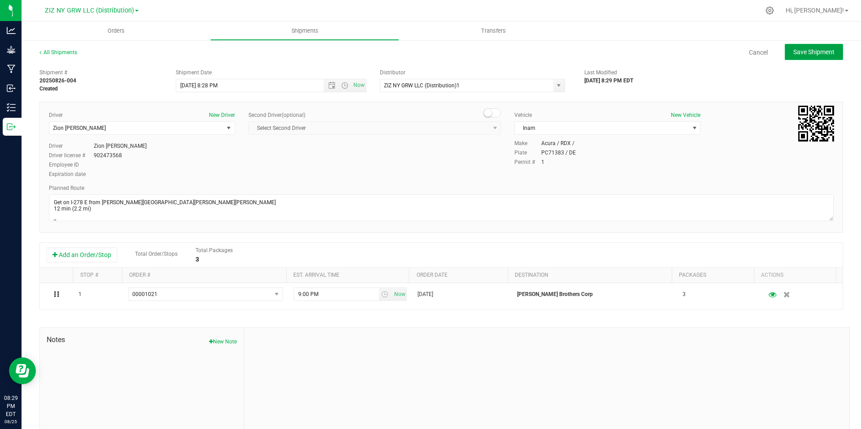
click at [798, 54] on span "Save Shipment" at bounding box center [813, 51] width 41 height 7
type input "[DATE] 12:28 AM"
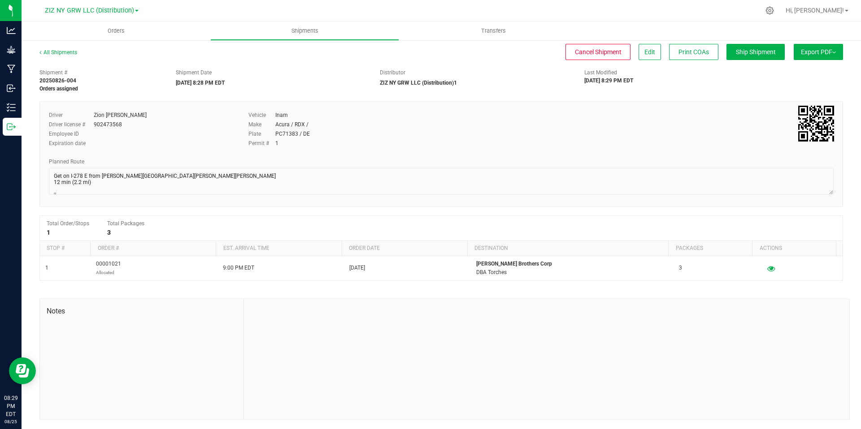
click at [798, 54] on button "Export PDF" at bounding box center [817, 52] width 49 height 16
click at [791, 100] on span "NY Manifest" at bounding box center [791, 98] width 30 height 6
click at [69, 52] on link "All Shipments" at bounding box center [58, 52] width 38 height 6
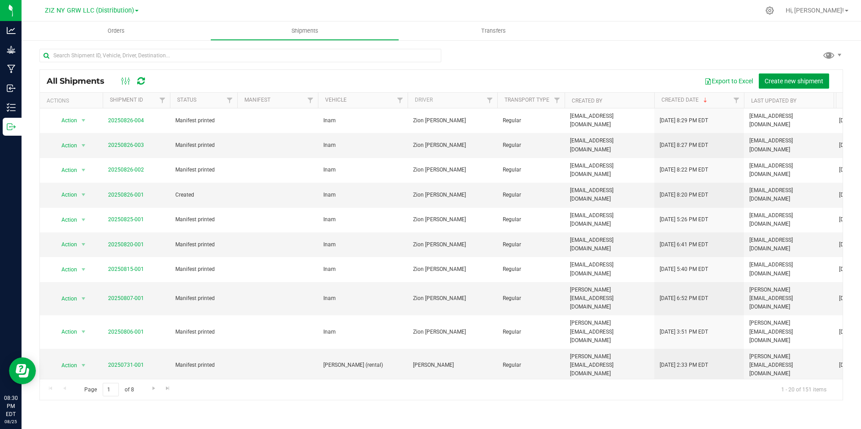
click at [773, 83] on span "Create new shipment" at bounding box center [793, 81] width 59 height 7
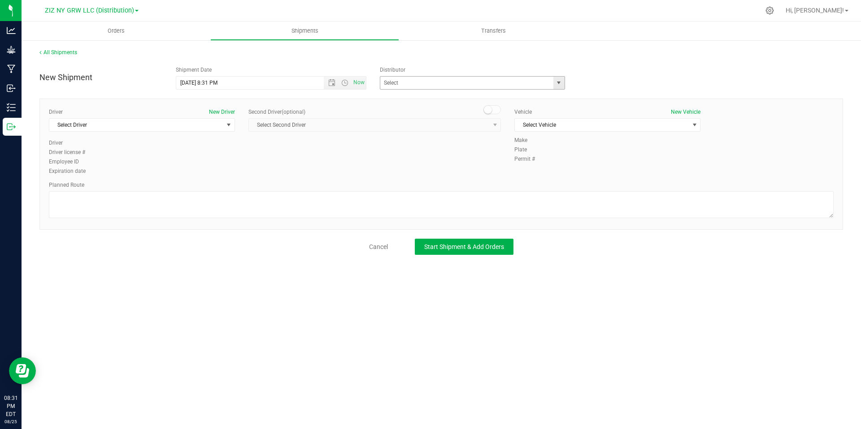
click at [562, 84] on span "select" at bounding box center [558, 83] width 11 height 13
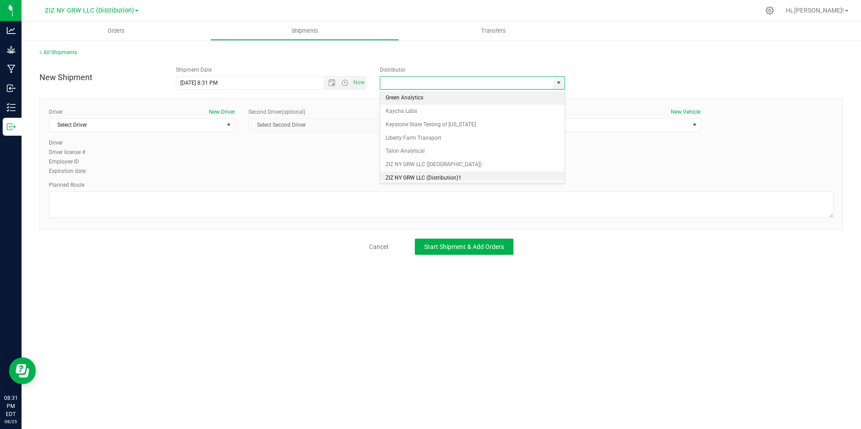
click at [435, 176] on li "ZIZ NY GRW LLC (Distribution)1" at bounding box center [472, 178] width 184 height 13
type input "ZIZ NY GRW LLC (Distribution)1"
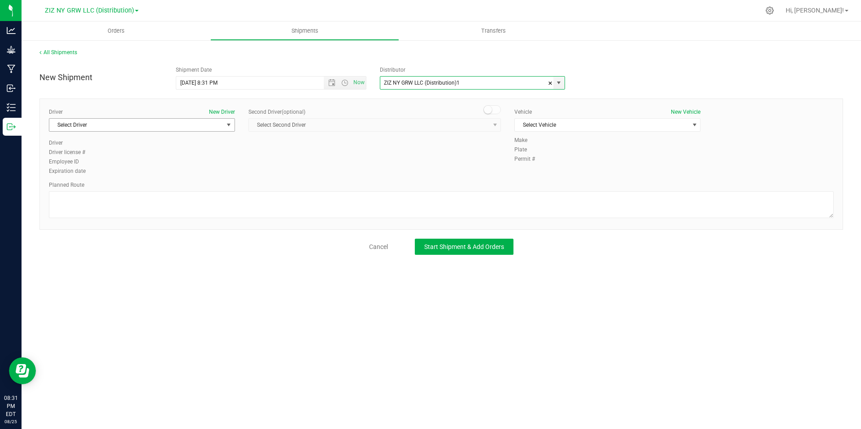
click at [227, 126] on span "select" at bounding box center [228, 124] width 7 height 7
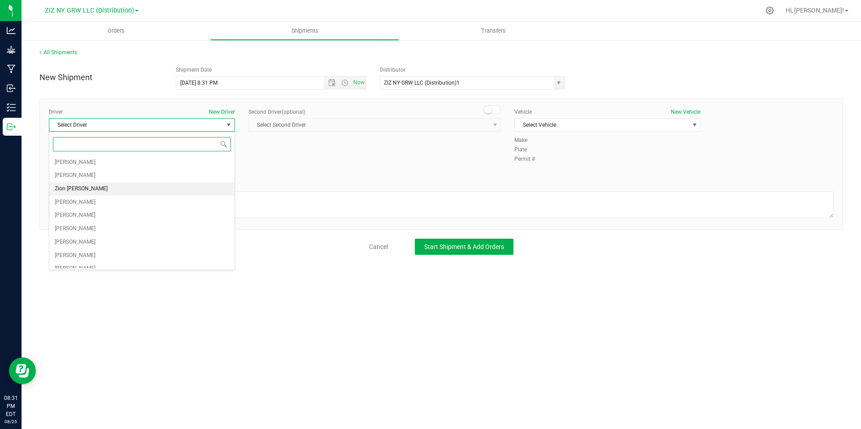
click at [117, 189] on li "Zion [PERSON_NAME]" at bounding box center [141, 188] width 185 height 13
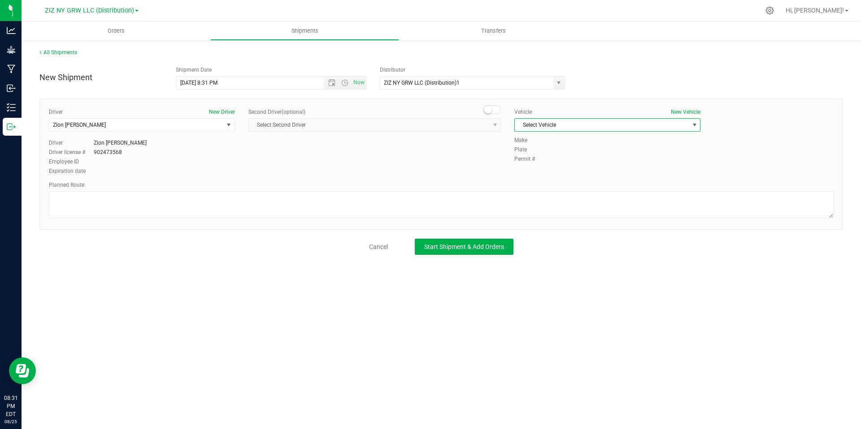
click at [691, 125] on span "select" at bounding box center [694, 124] width 7 height 7
click at [553, 152] on li "Inam" at bounding box center [607, 153] width 185 height 13
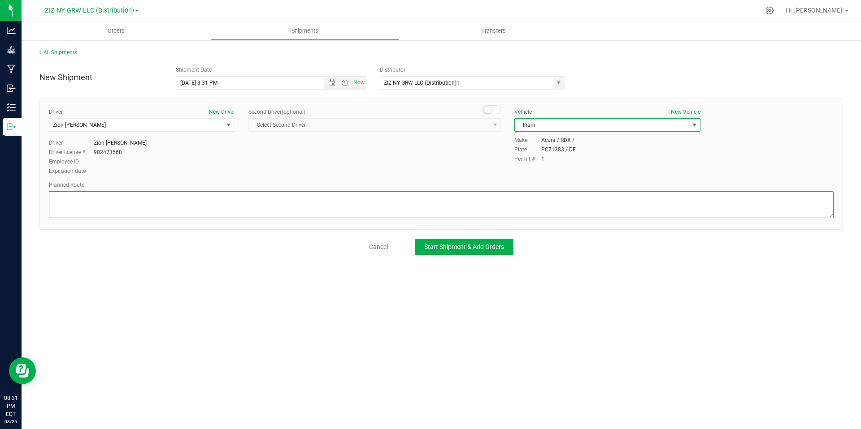
click at [179, 208] on textarea at bounding box center [441, 204] width 784 height 27
paste textarea "Get on I-278 E from [PERSON_NAME][GEOGRAPHIC_DATA][PERSON_NAME][PERSON_NAME] 12…"
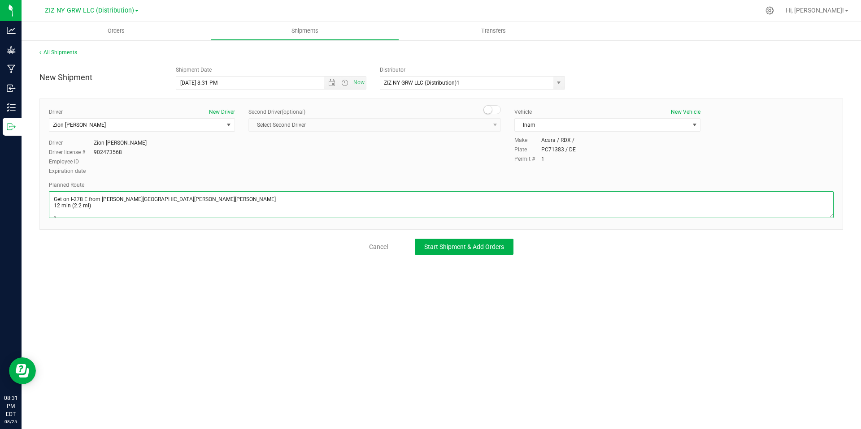
scroll to position [54, 0]
type textarea "Get on I-278 E from [PERSON_NAME][GEOGRAPHIC_DATA][PERSON_NAME][PERSON_NAME] 12…"
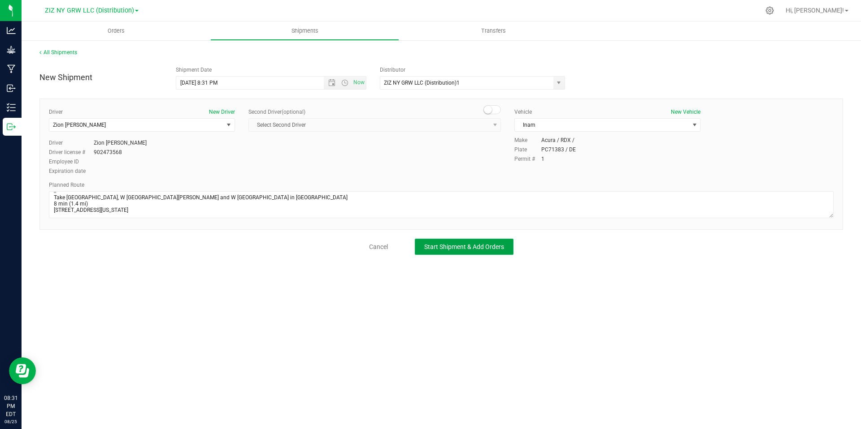
click at [457, 247] on span "Start Shipment & Add Orders" at bounding box center [464, 246] width 80 height 7
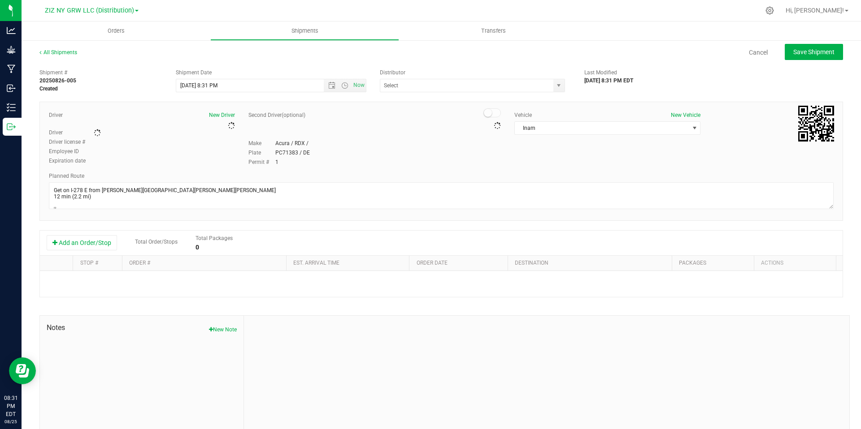
type input "ZIZ NY GRW LLC (Distribution)1"
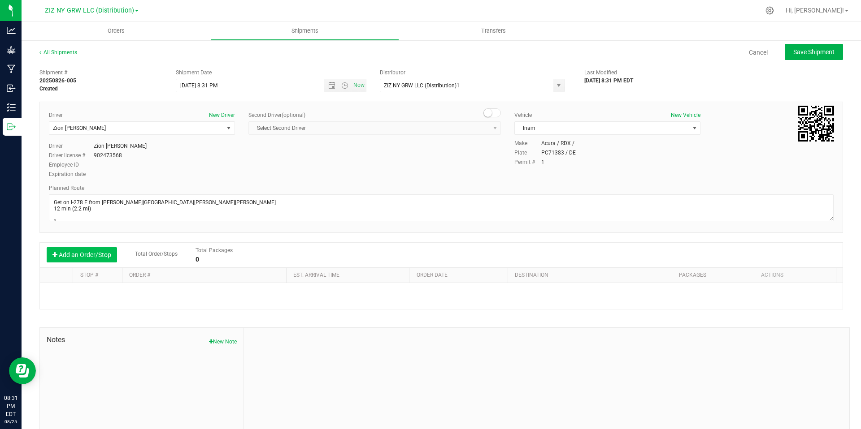
click at [95, 258] on button "Add an Order/Stop" at bounding box center [82, 254] width 70 height 15
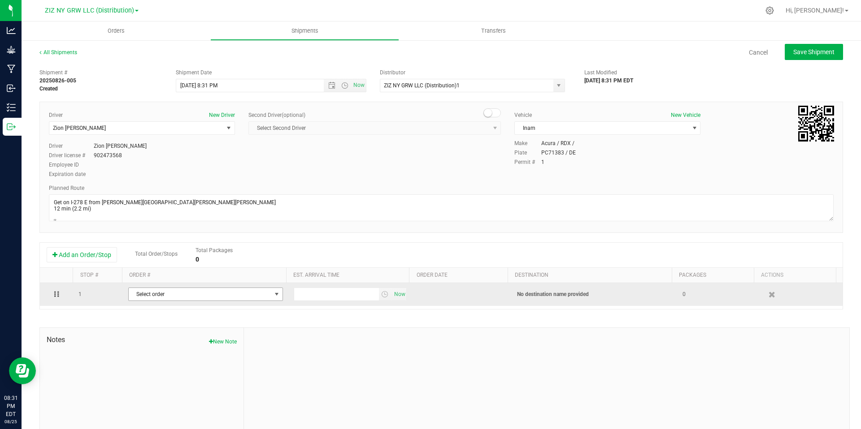
click at [274, 294] on span "select" at bounding box center [276, 294] width 7 height 7
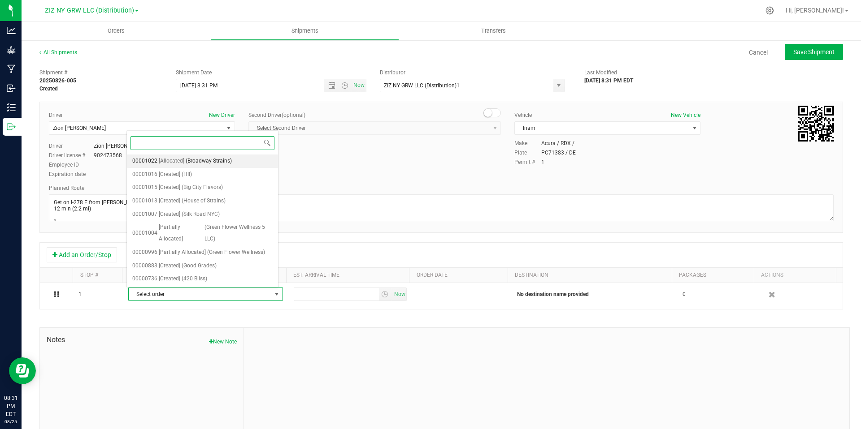
click at [225, 161] on span "(Broadway Strains)" at bounding box center [209, 162] width 46 height 12
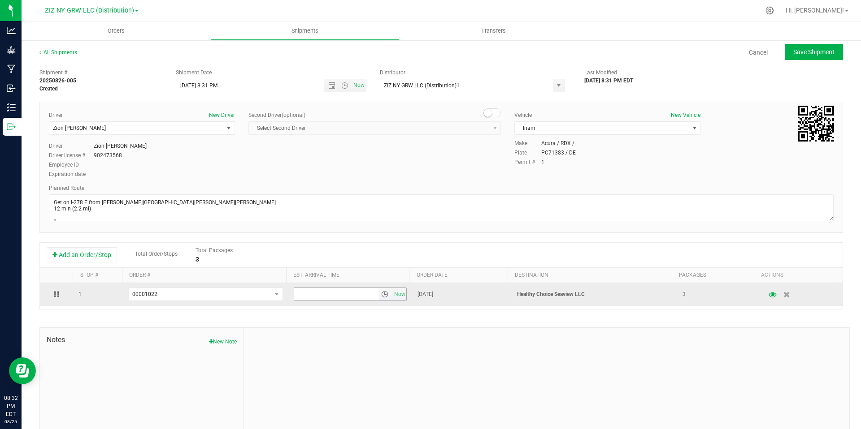
click at [381, 293] on span "select" at bounding box center [384, 294] width 7 height 7
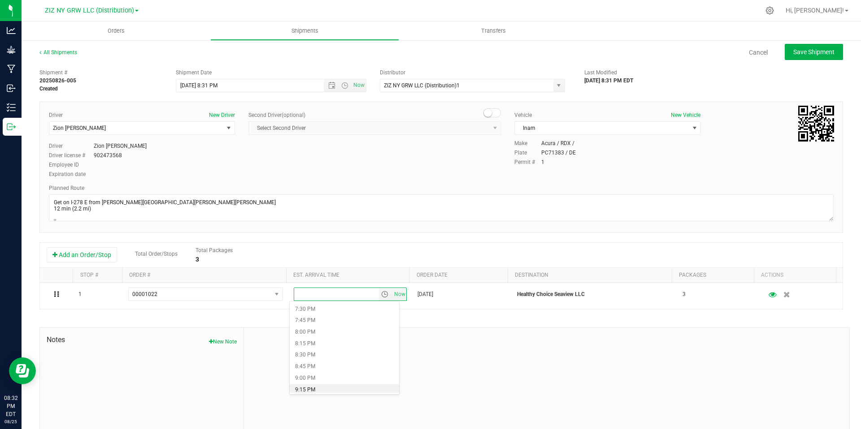
scroll to position [904, 0]
click at [349, 374] on li "9:00 PM" at bounding box center [344, 374] width 109 height 12
click at [497, 333] on div at bounding box center [546, 388] width 605 height 120
click at [814, 54] on span "Save Shipment" at bounding box center [813, 51] width 41 height 7
type input "[DATE] 12:31 AM"
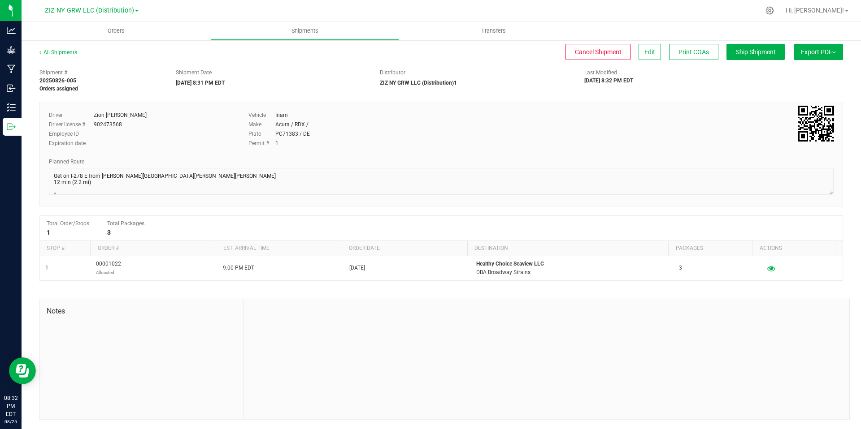
click at [826, 54] on button "Export PDF" at bounding box center [817, 52] width 49 height 16
click at [792, 99] on span "NY Manifest" at bounding box center [791, 98] width 30 height 6
click at [62, 52] on link "All Shipments" at bounding box center [58, 52] width 38 height 6
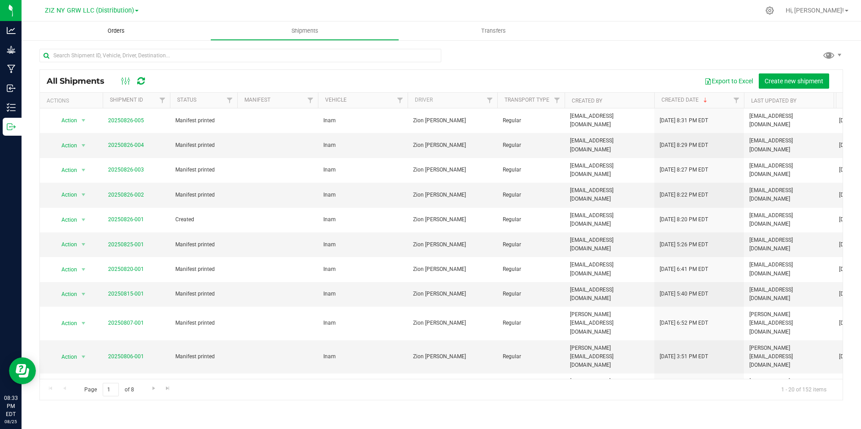
click at [130, 31] on span "Orders" at bounding box center [115, 31] width 41 height 8
